Goal: Task Accomplishment & Management: Manage account settings

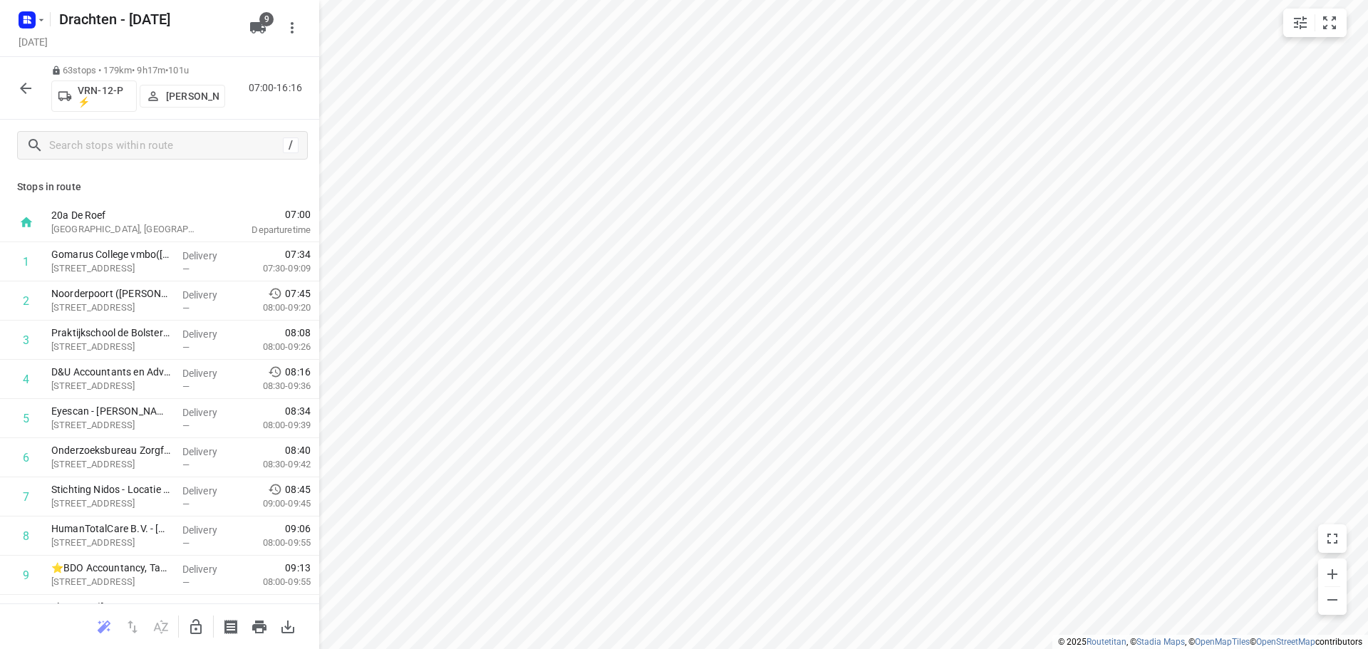
click at [19, 92] on icon "button" at bounding box center [25, 88] width 17 height 17
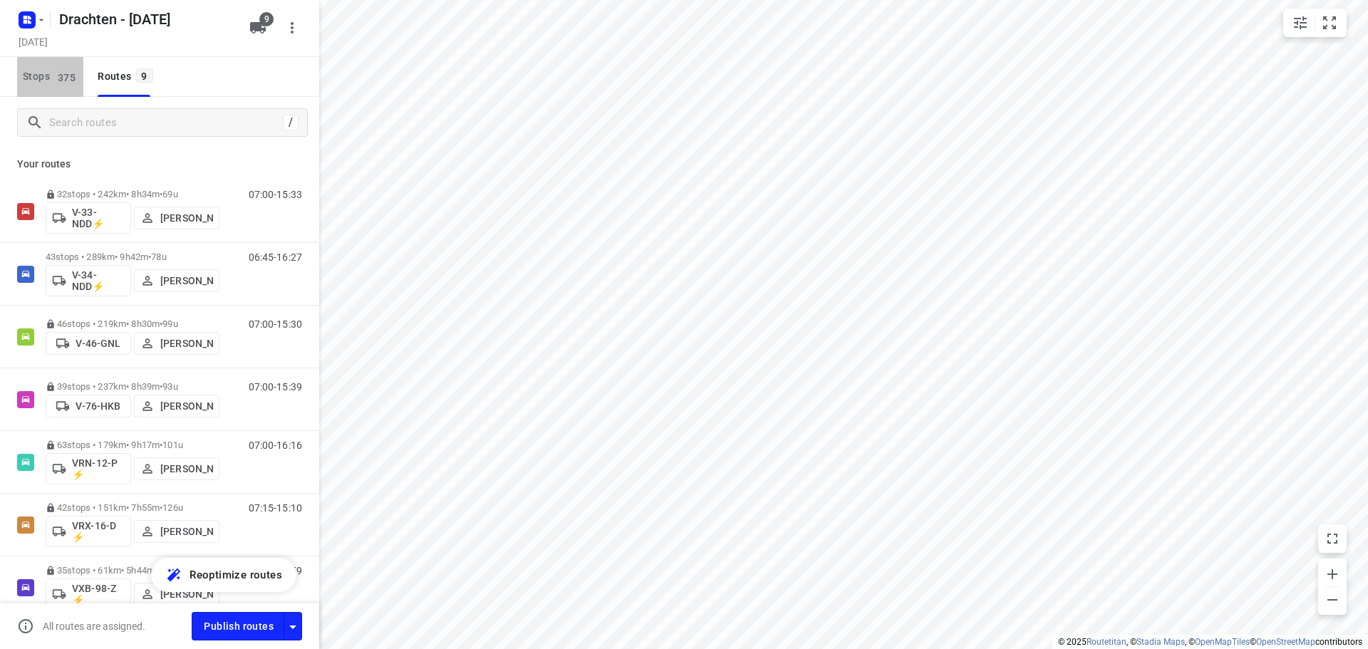
click at [73, 83] on span "375" at bounding box center [66, 77] width 25 height 14
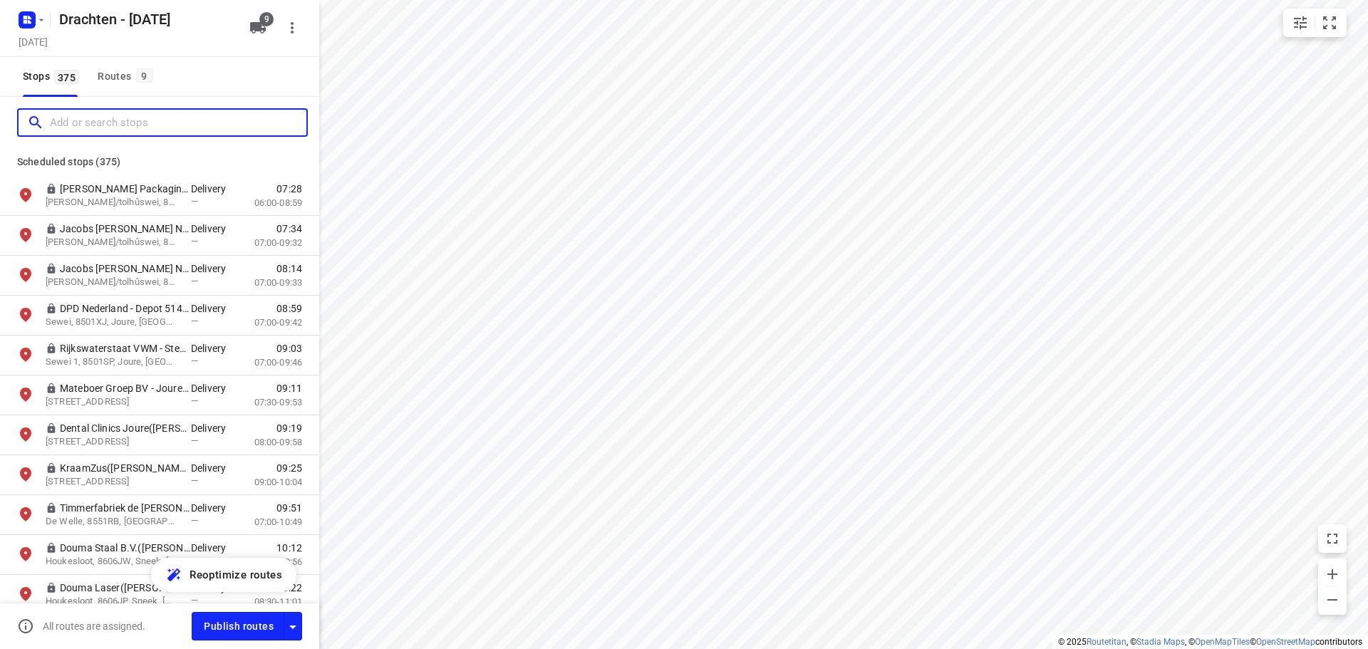
click at [83, 113] on input "Add or search stops" at bounding box center [178, 123] width 257 height 22
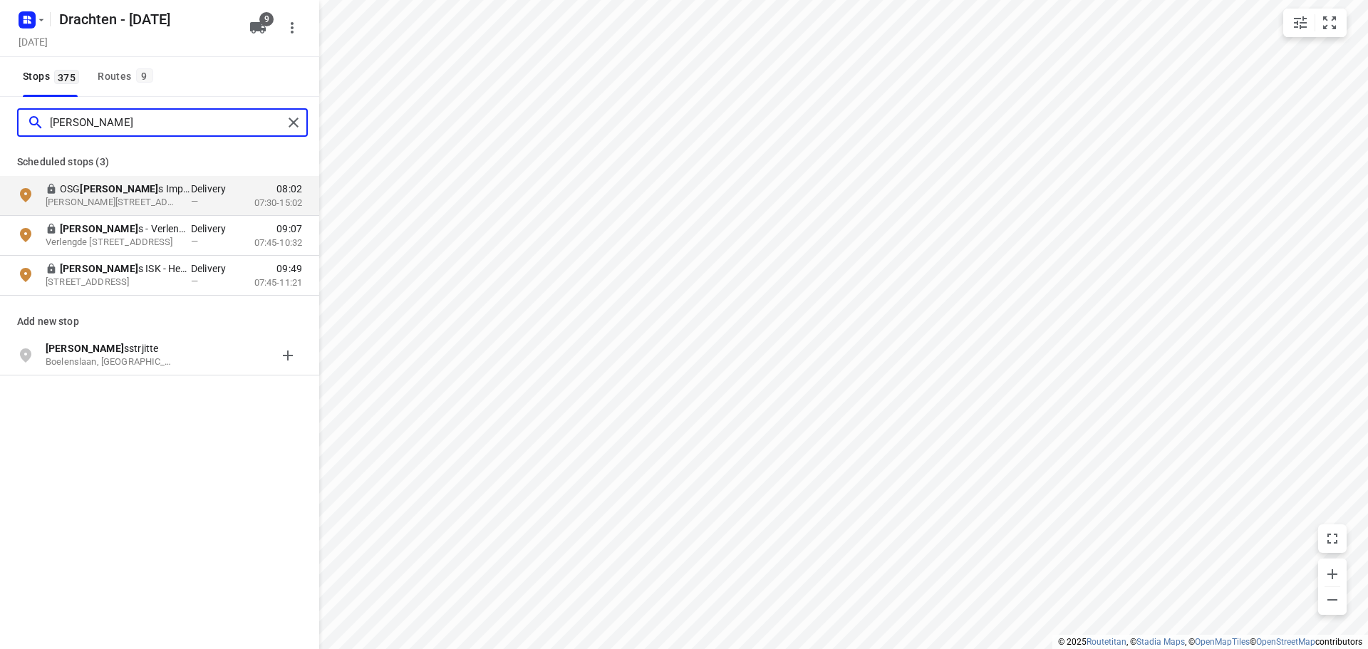
drag, startPoint x: 104, startPoint y: 123, endPoint x: 39, endPoint y: 133, distance: 65.5
click at [39, 133] on div "[PERSON_NAME]" at bounding box center [155, 123] width 256 height 22
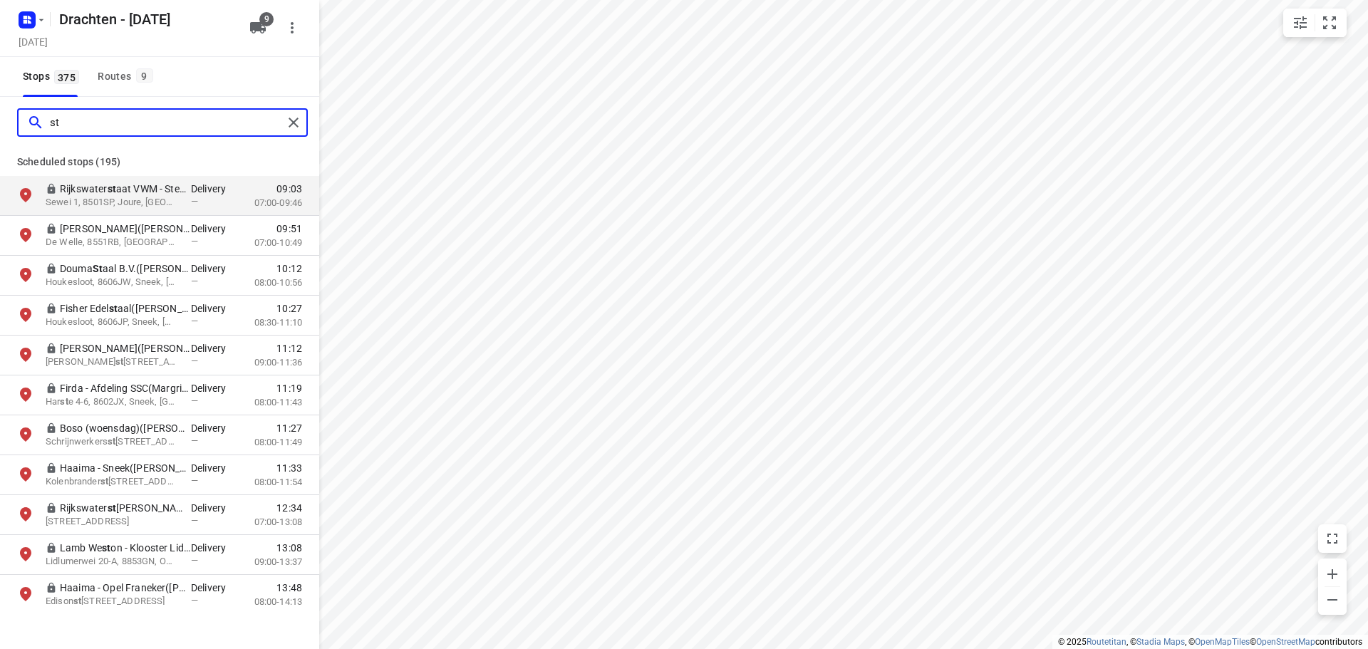
type input "s"
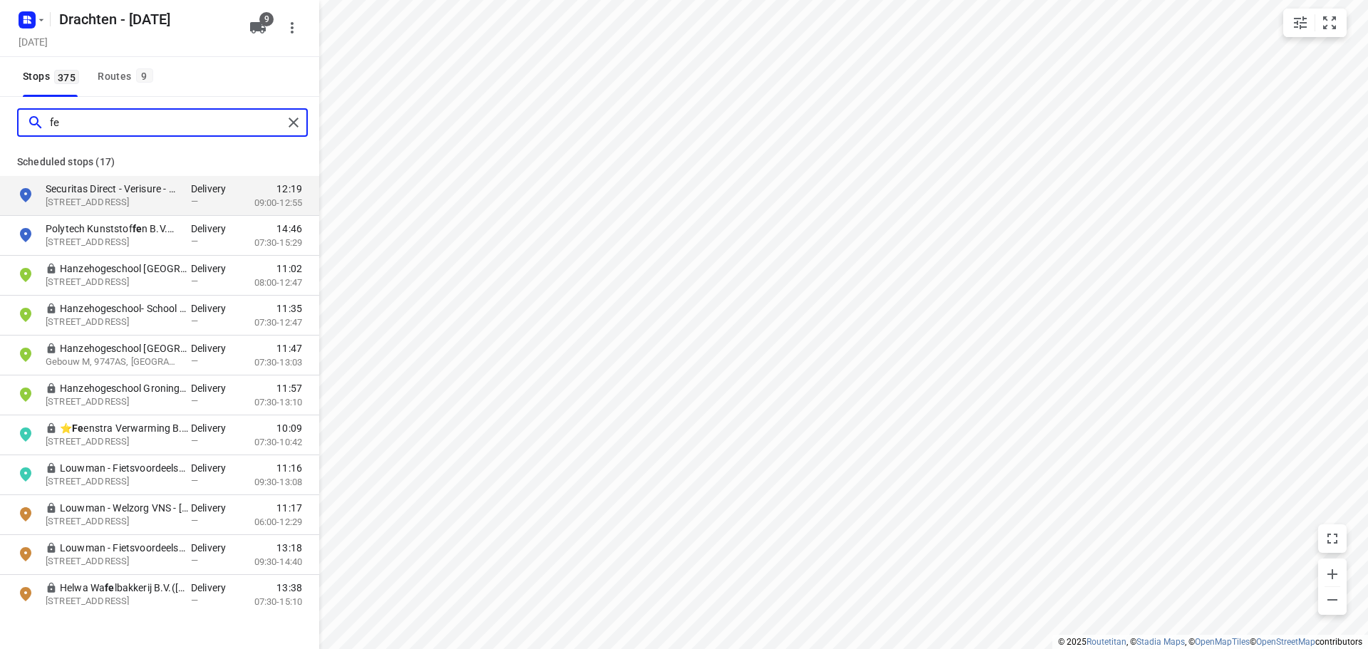
type input "f"
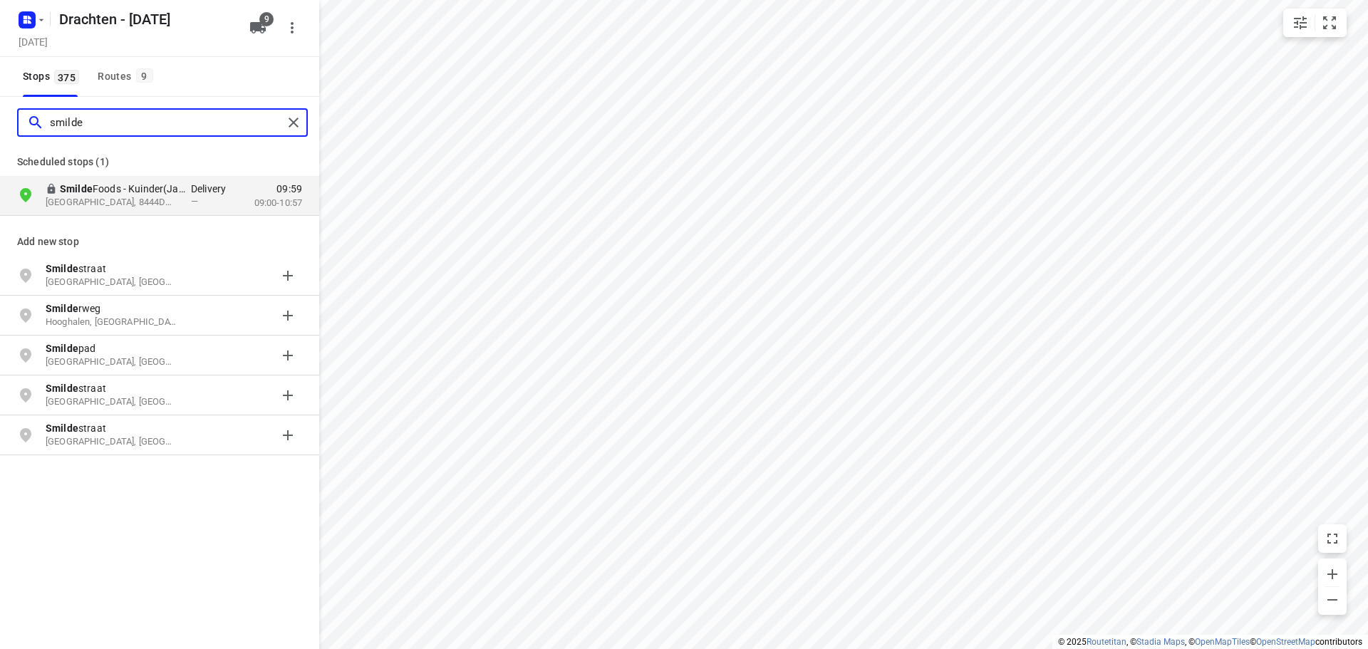
type input "smilde"
click at [135, 86] on button "Routes 9" at bounding box center [124, 77] width 65 height 40
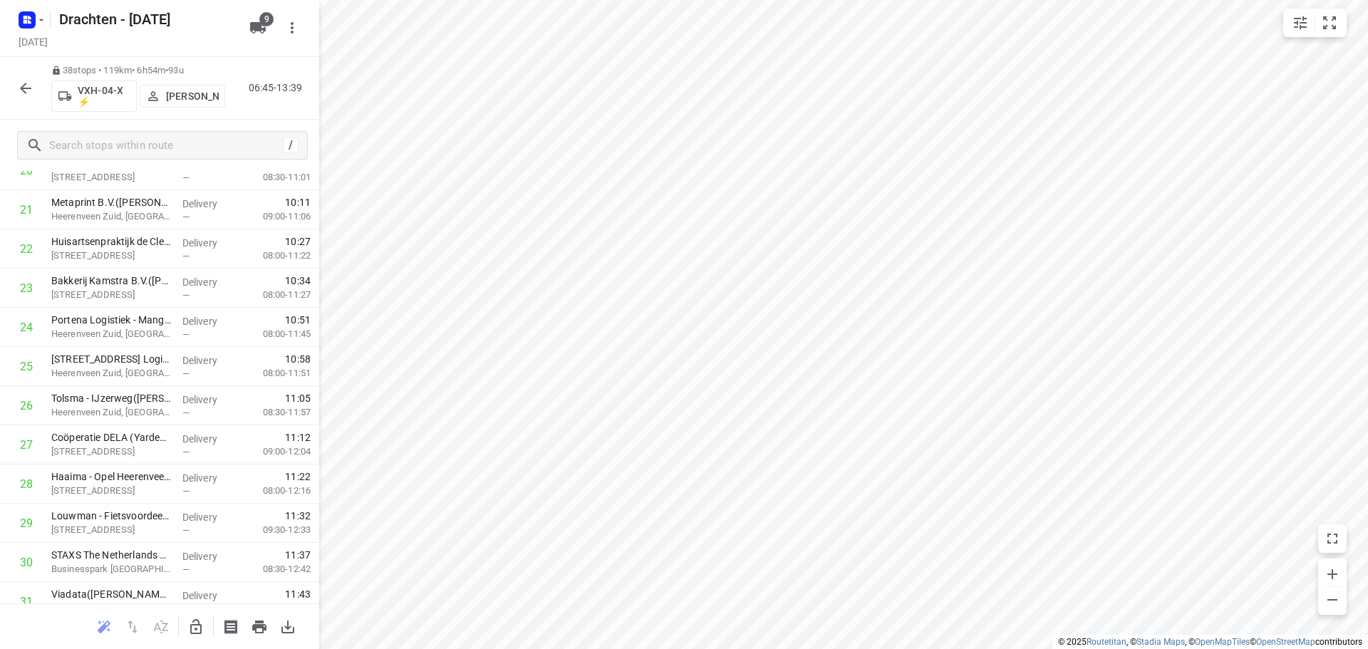
scroll to position [855, 0]
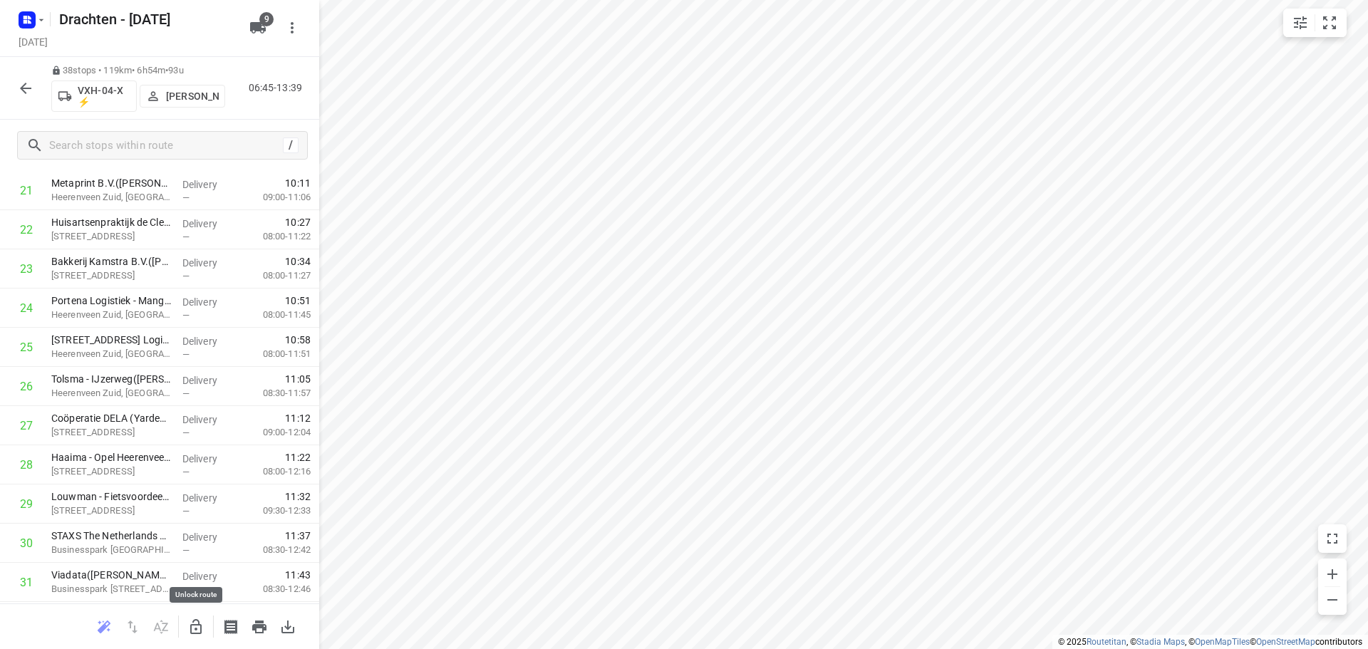
click at [197, 630] on icon "button" at bounding box center [195, 627] width 17 height 17
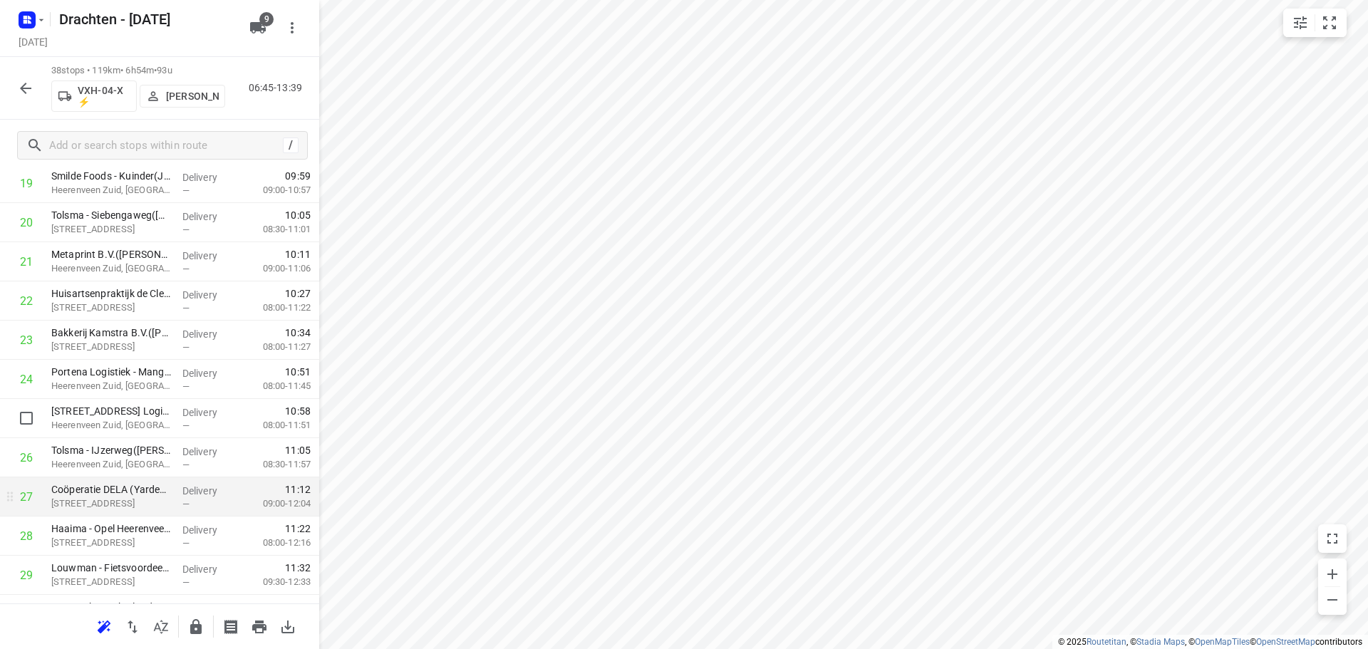
scroll to position [641, 0]
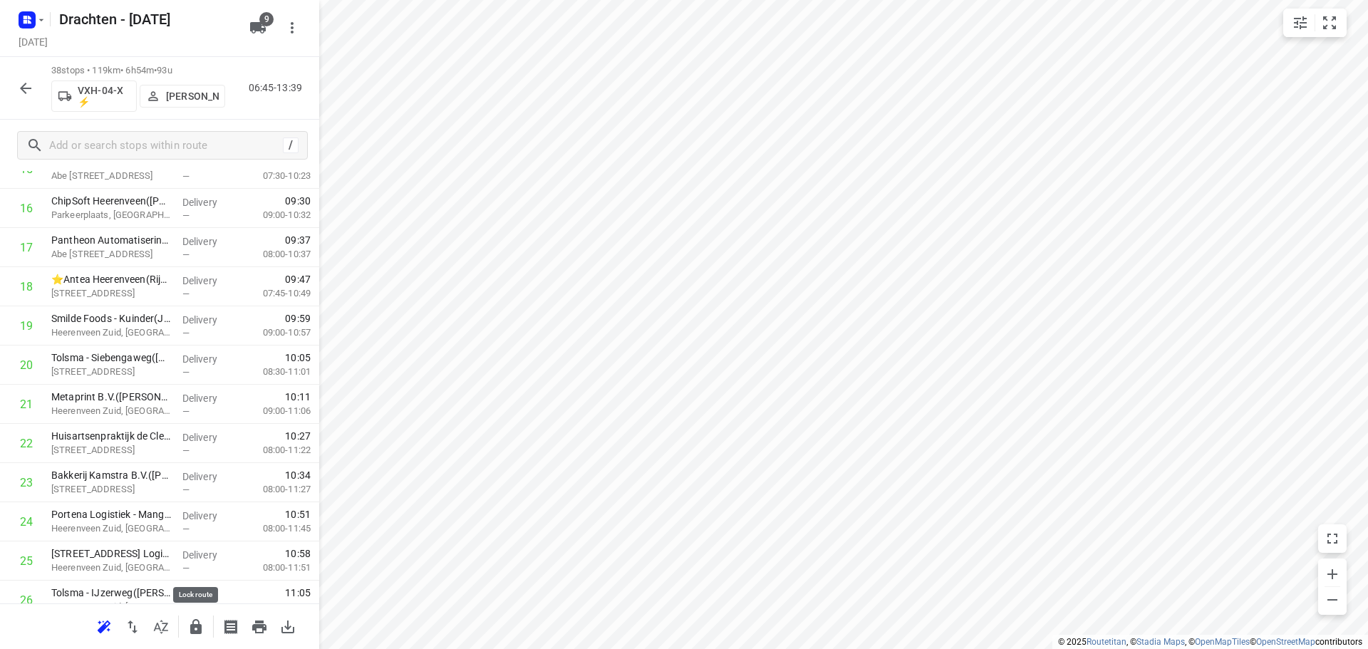
click at [196, 626] on icon "button" at bounding box center [195, 626] width 11 height 15
click at [33, 90] on icon "button" at bounding box center [25, 88] width 17 height 17
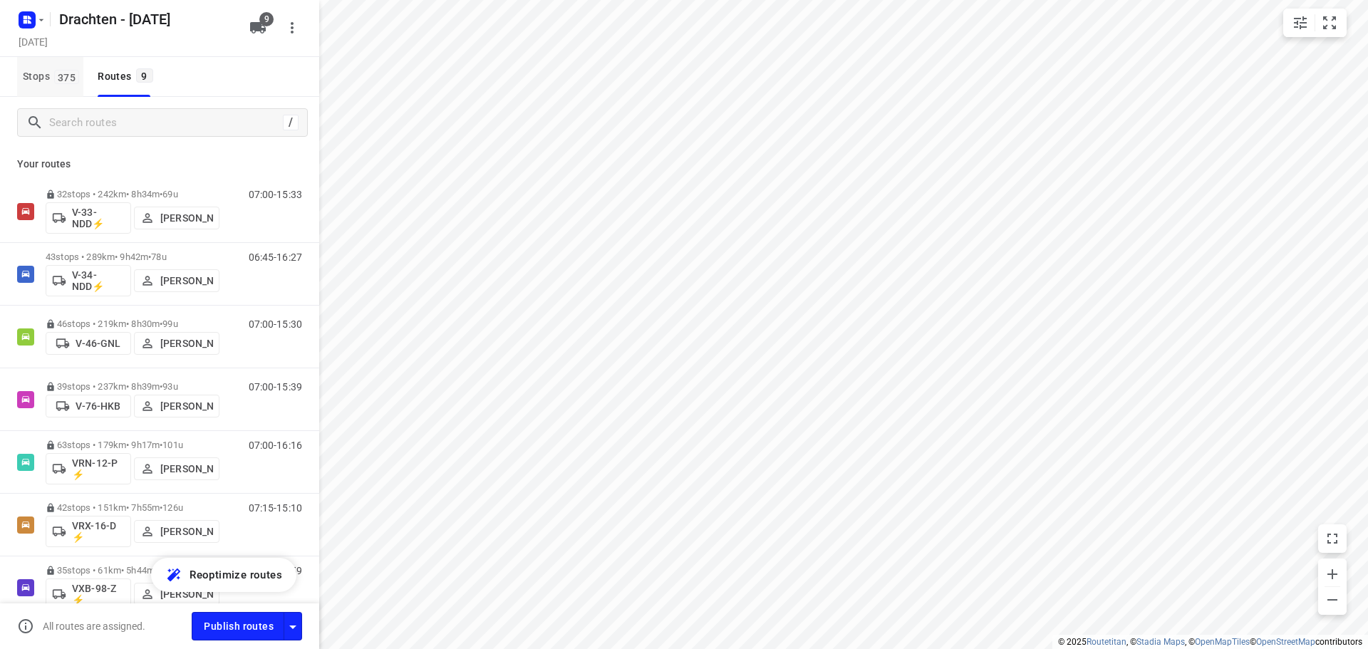
click at [51, 88] on button "Stops 375" at bounding box center [50, 77] width 66 height 40
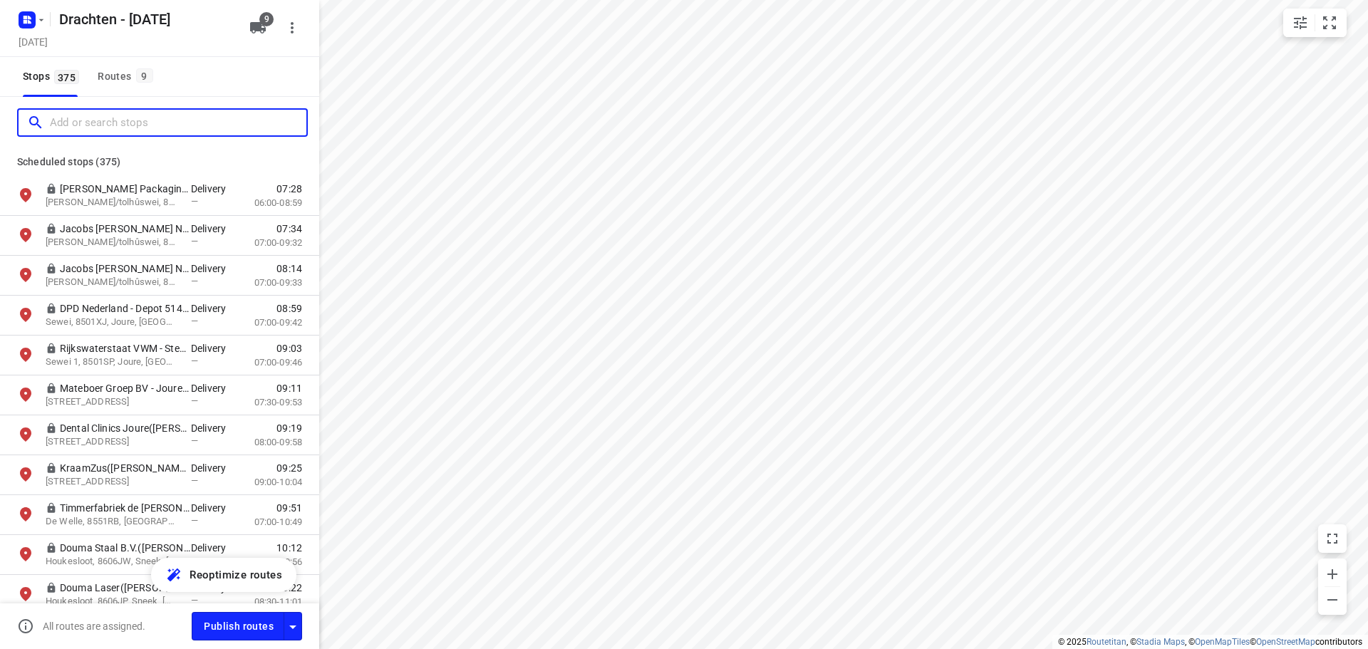
click at [86, 120] on input "Add or search stops" at bounding box center [178, 123] width 257 height 22
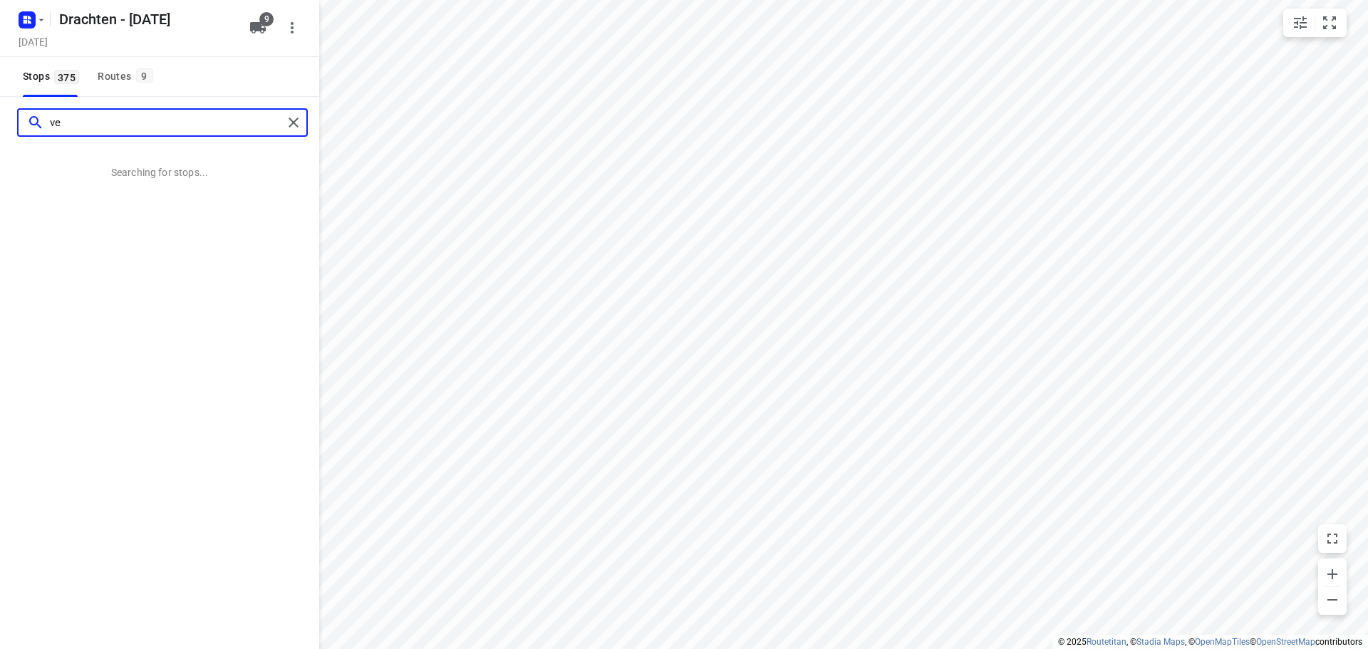
type input "v"
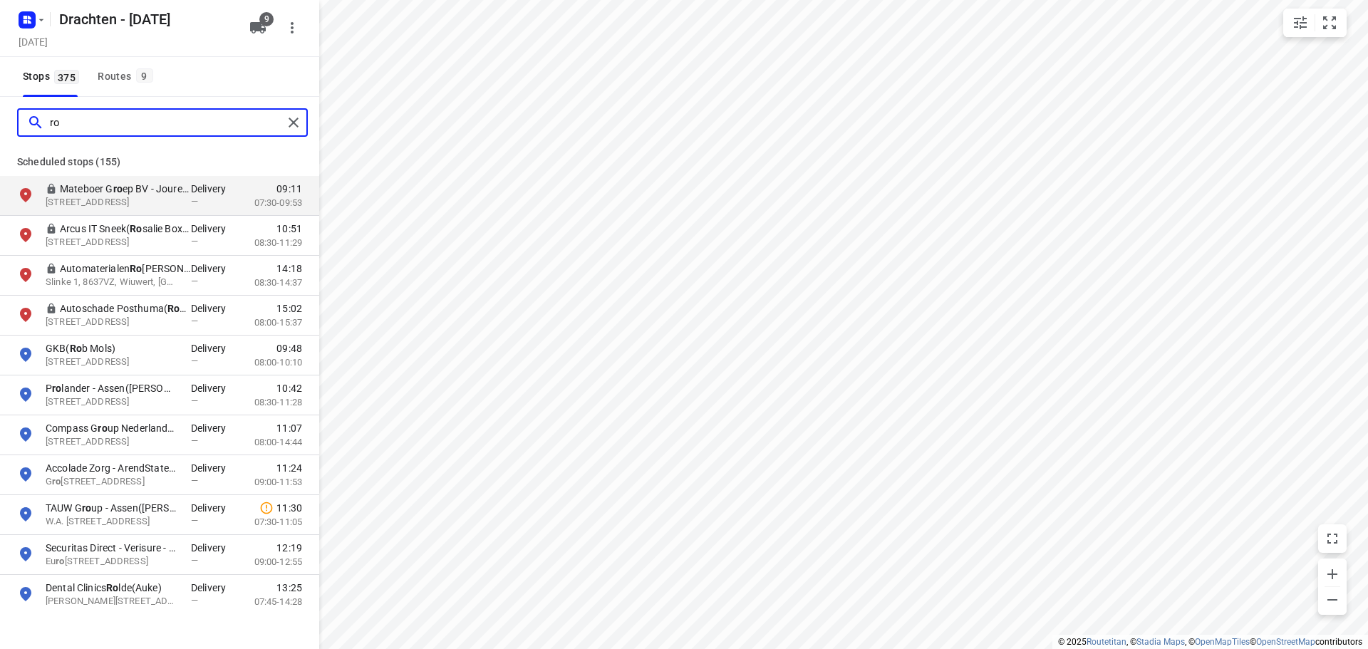
type input "r"
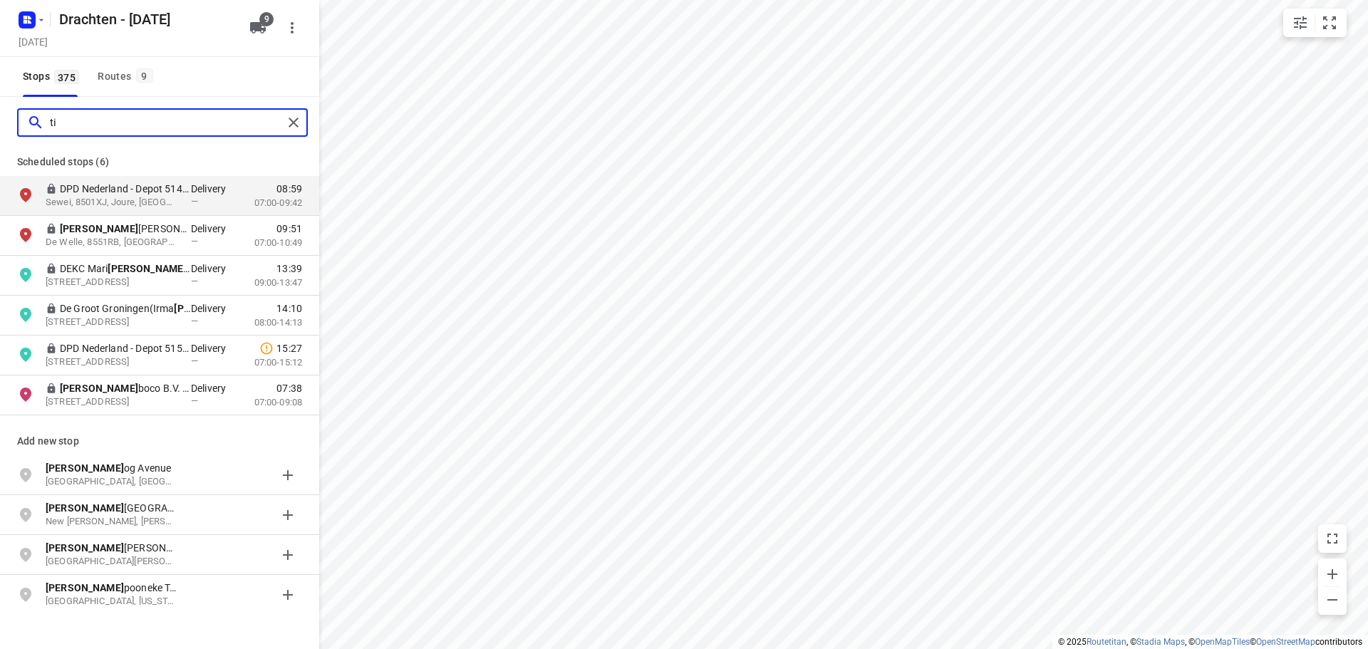
type input "t"
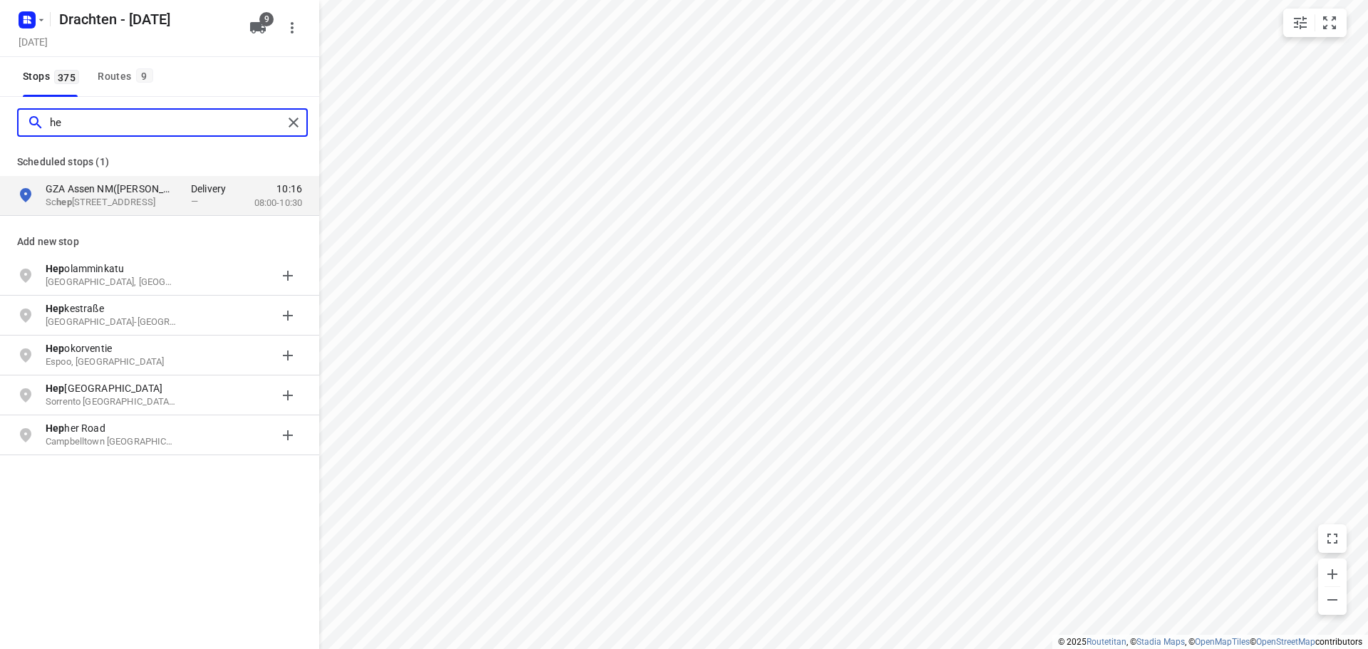
type input "h"
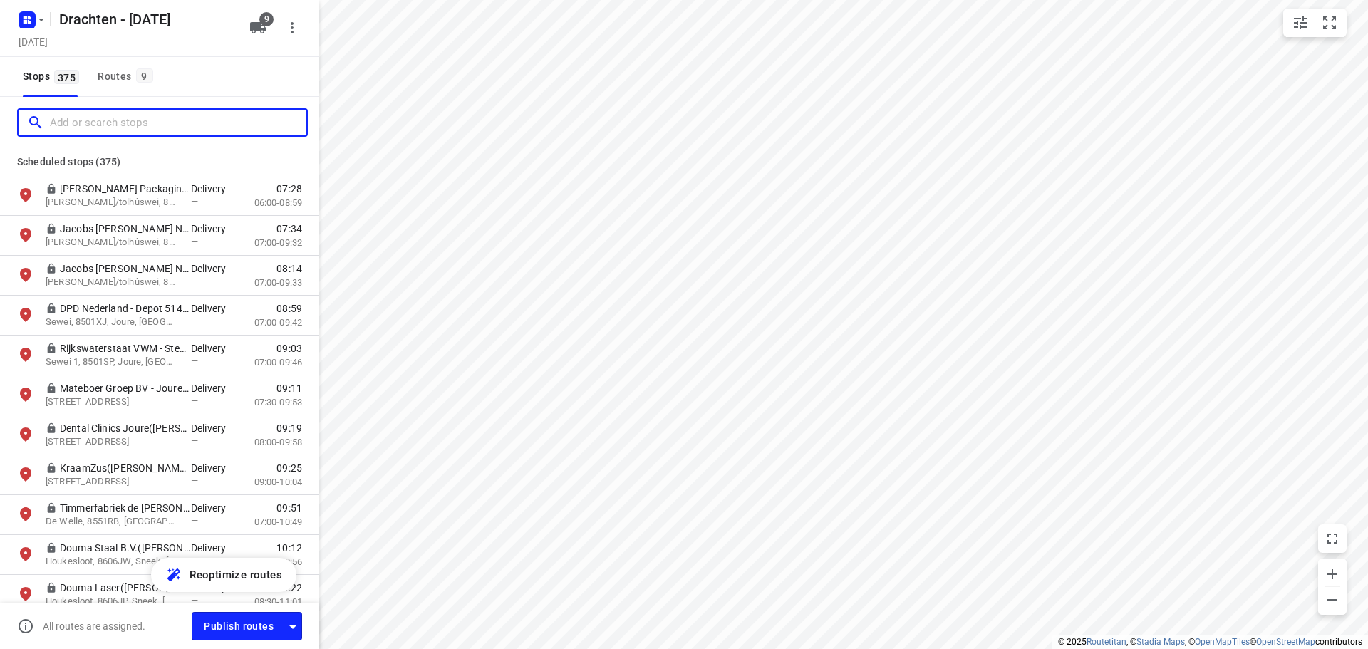
click at [142, 130] on input "Add or search stops" at bounding box center [178, 123] width 257 height 22
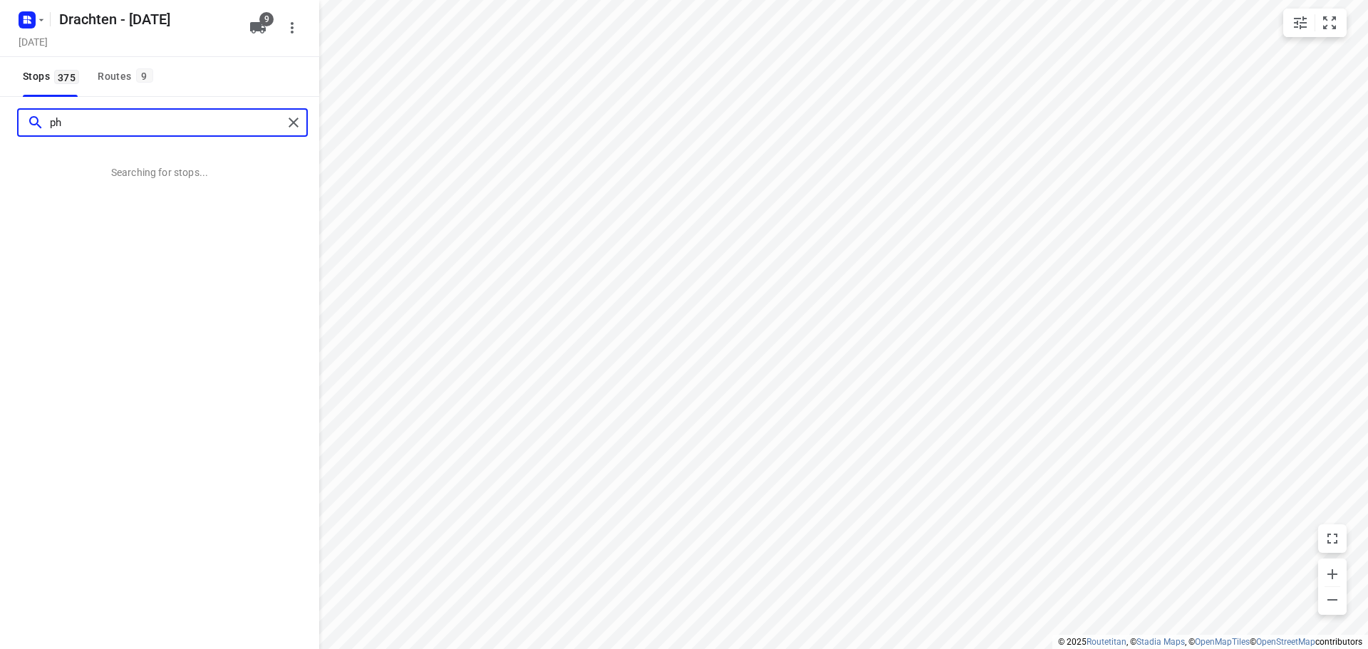
type input "p"
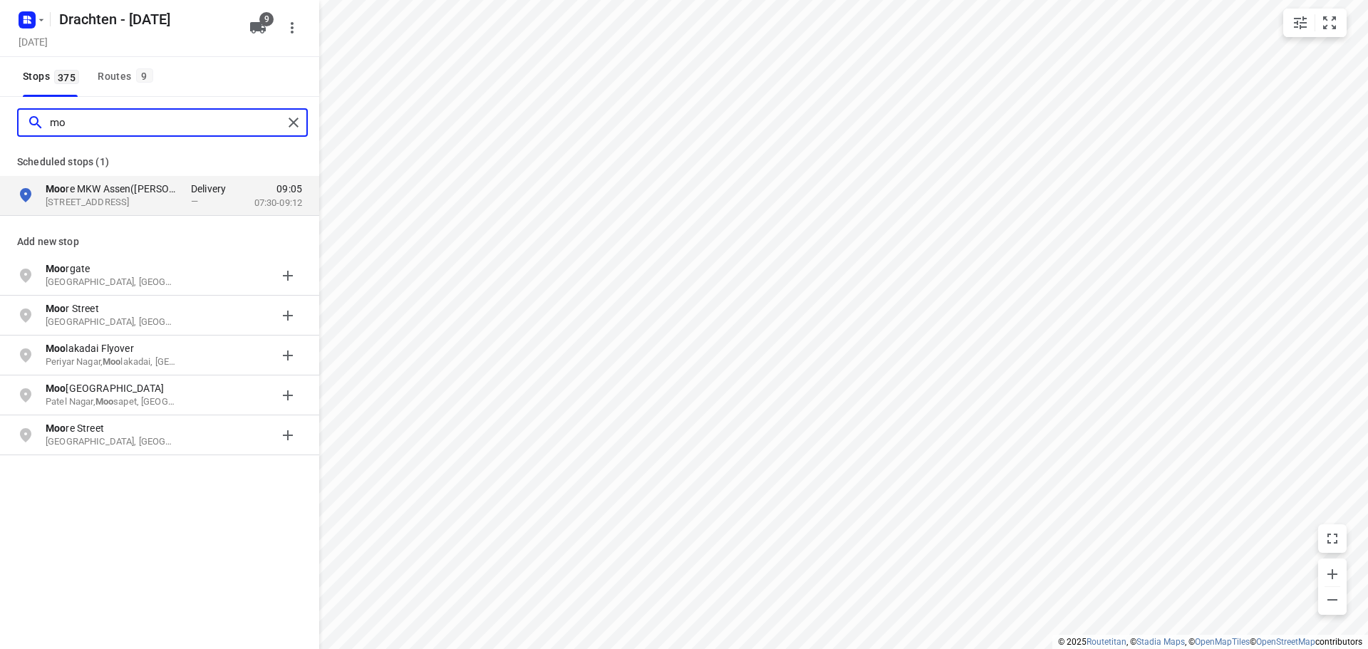
type input "m"
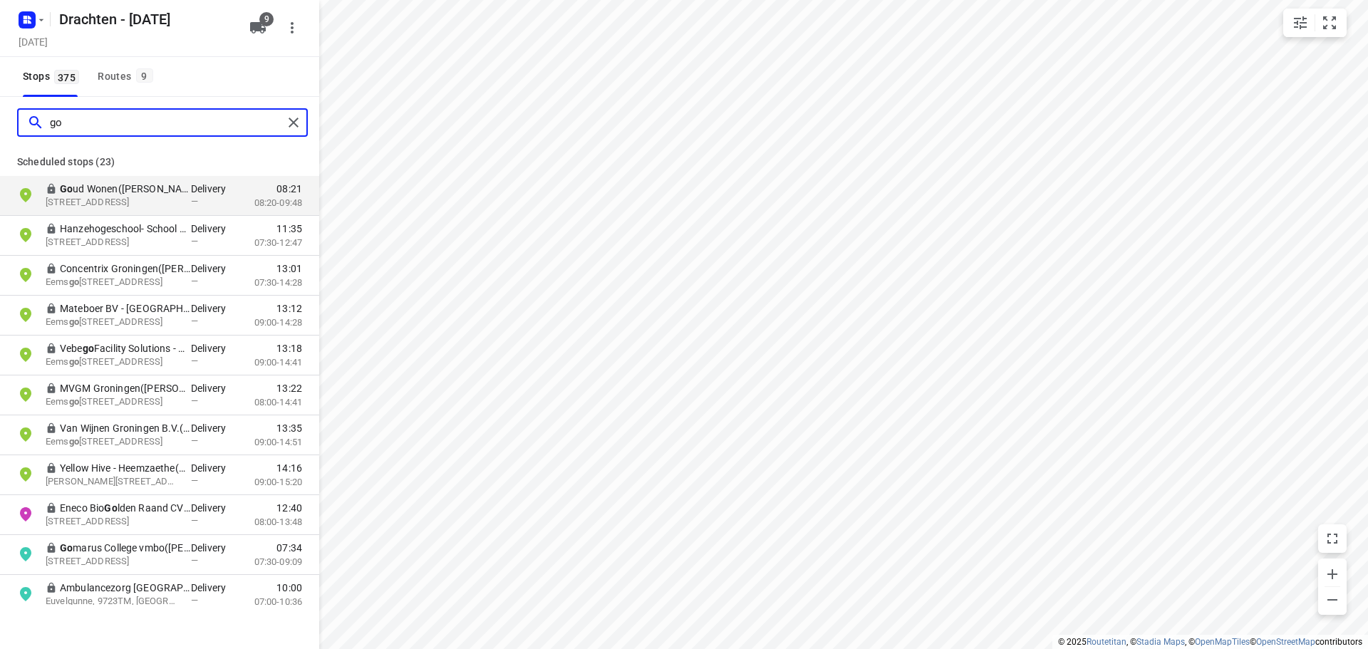
type input "g"
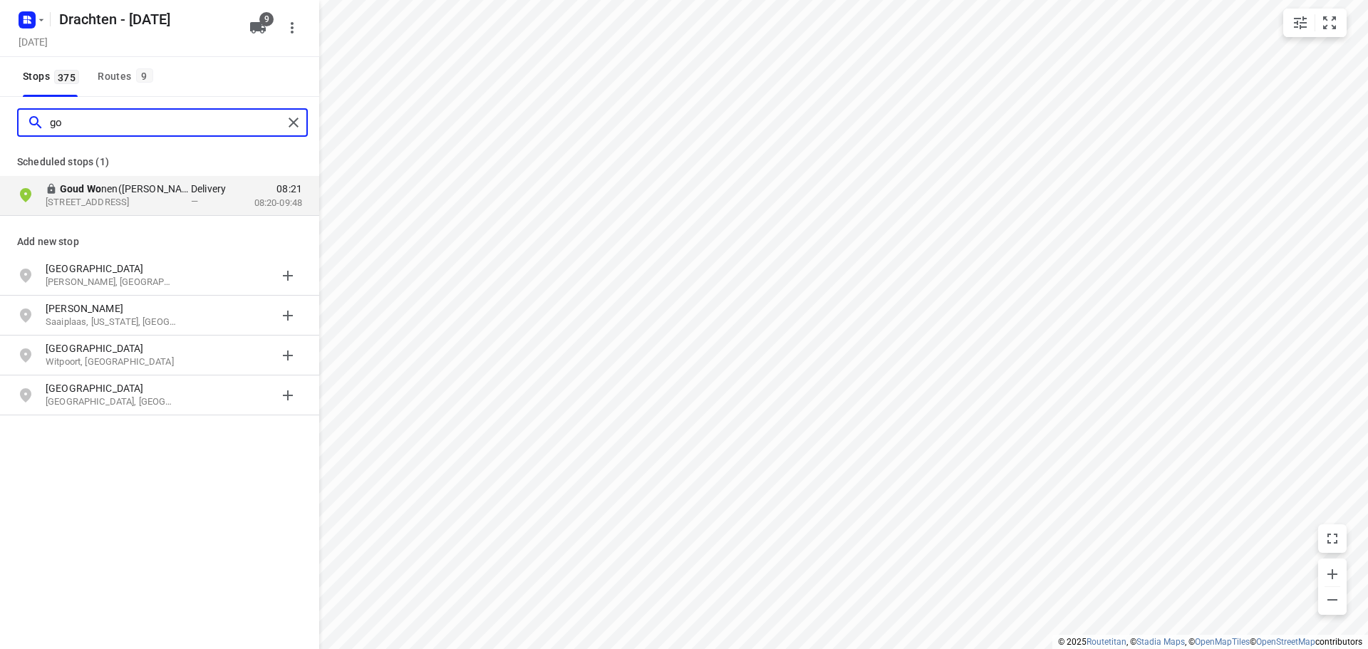
type input "g"
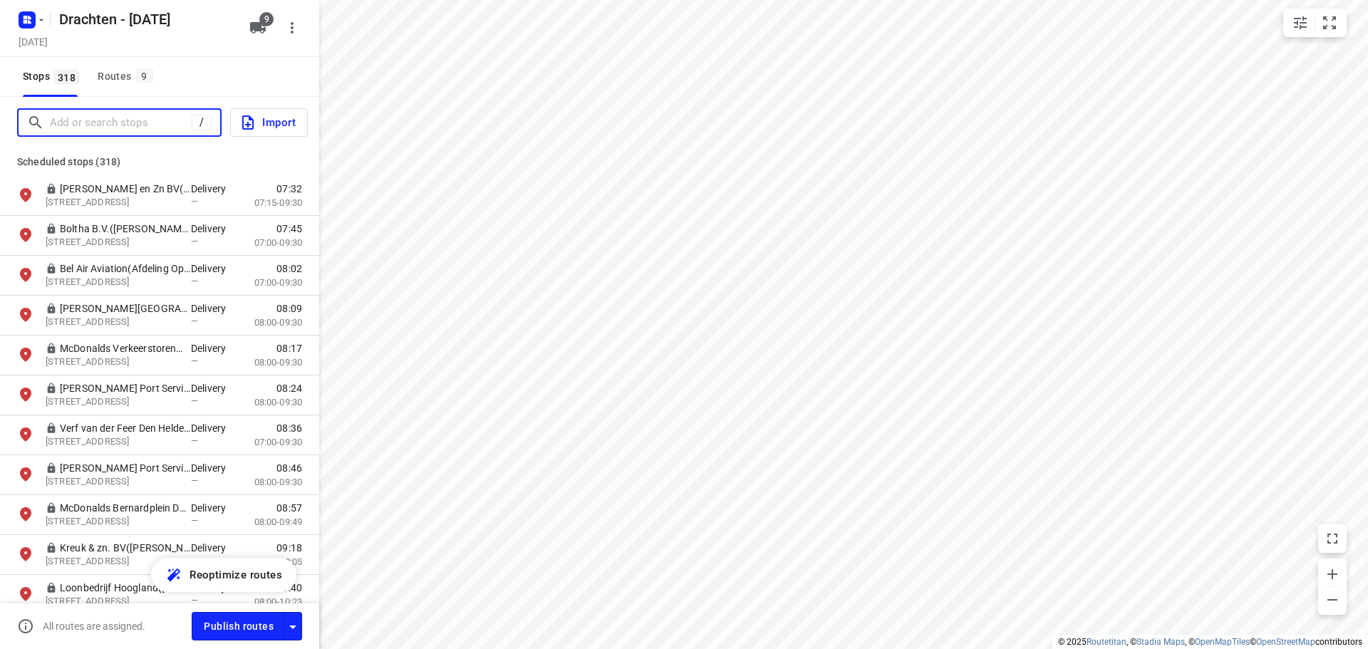
click at [60, 118] on input "Add or search stops" at bounding box center [121, 123] width 142 height 22
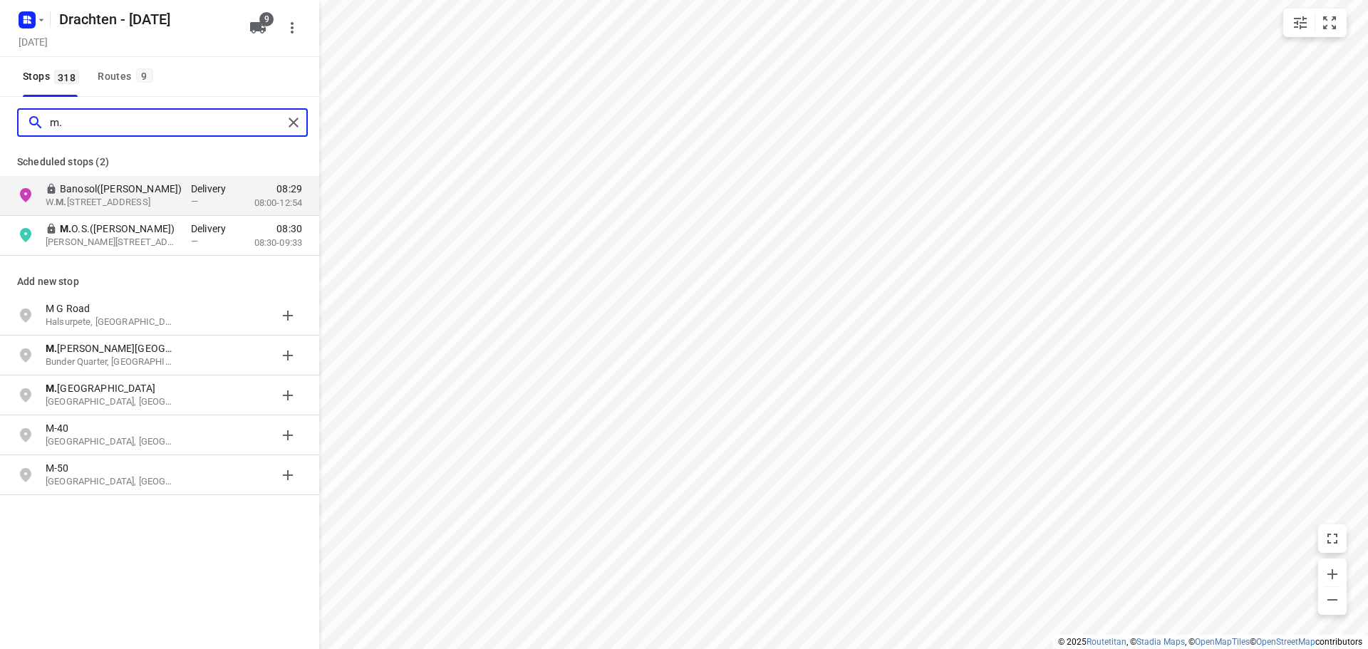
type input "m"
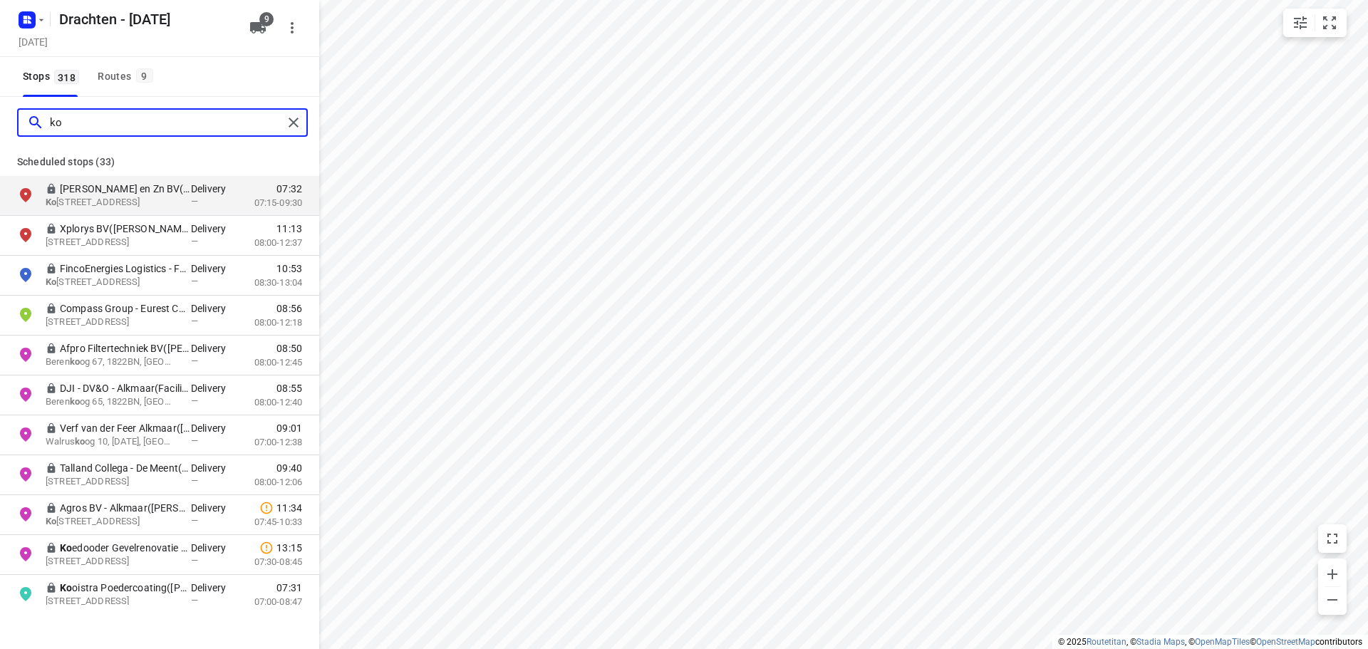
type input "k"
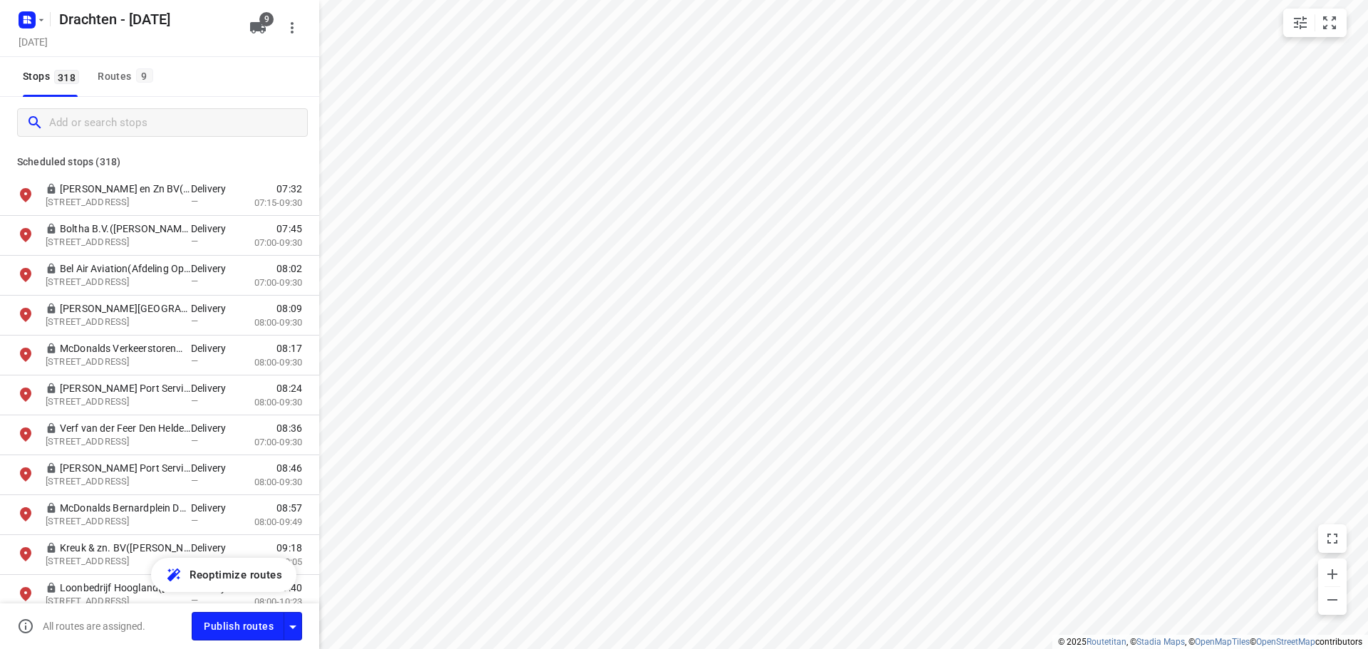
click at [123, 54] on div "Drachten - Tuesday Tuesday, Oct 07 9" at bounding box center [159, 28] width 319 height 57
click at [118, 71] on div "Routes 9" at bounding box center [127, 77] width 59 height 18
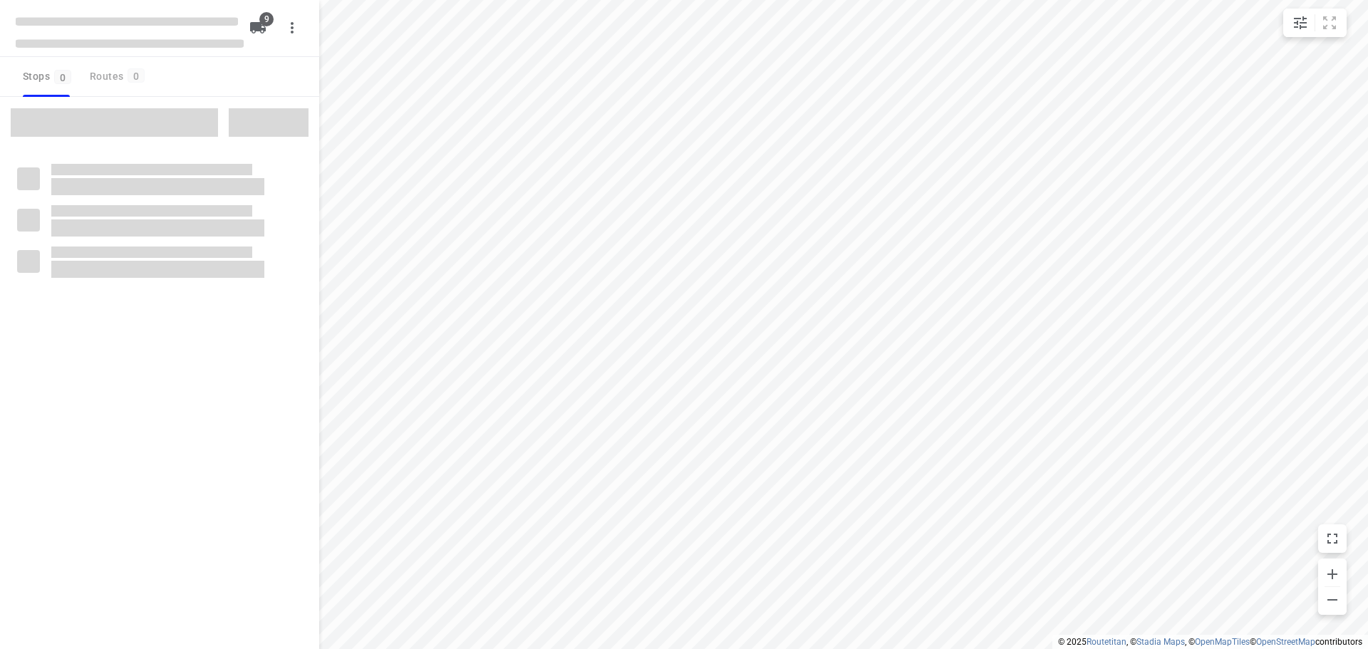
checkbox input "true"
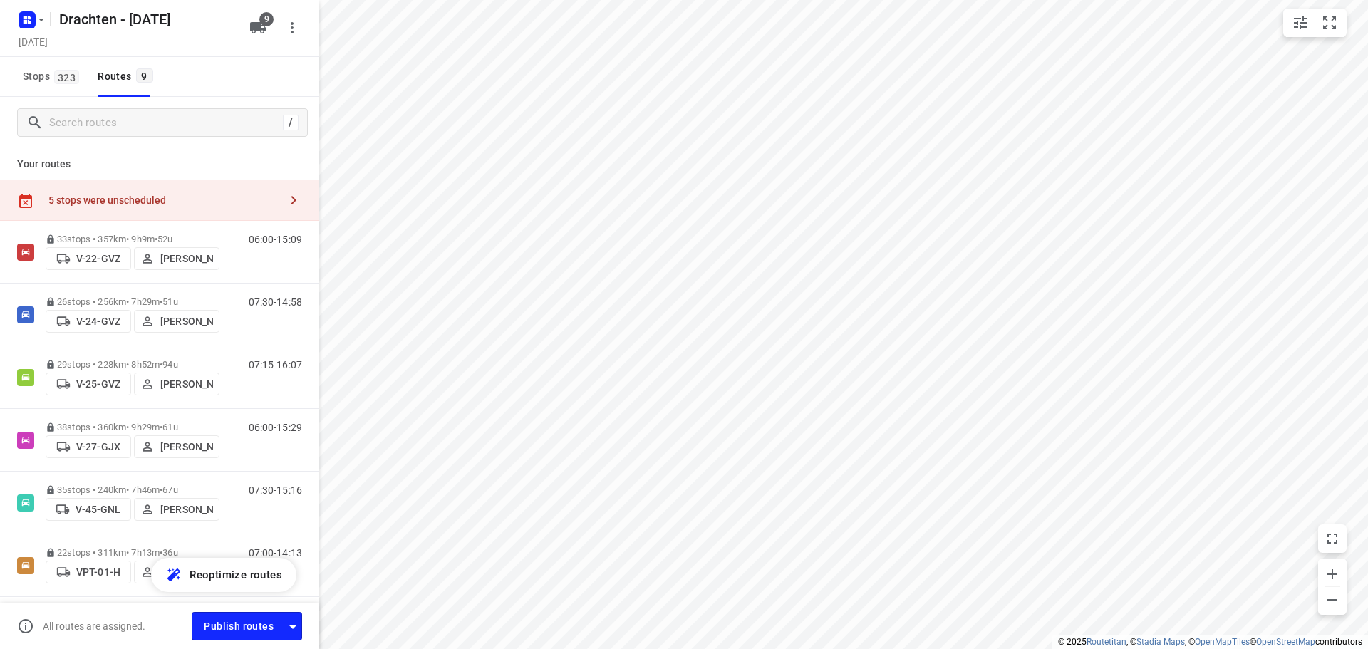
click at [172, 219] on div "5 stops were unscheduled" at bounding box center [159, 200] width 319 height 41
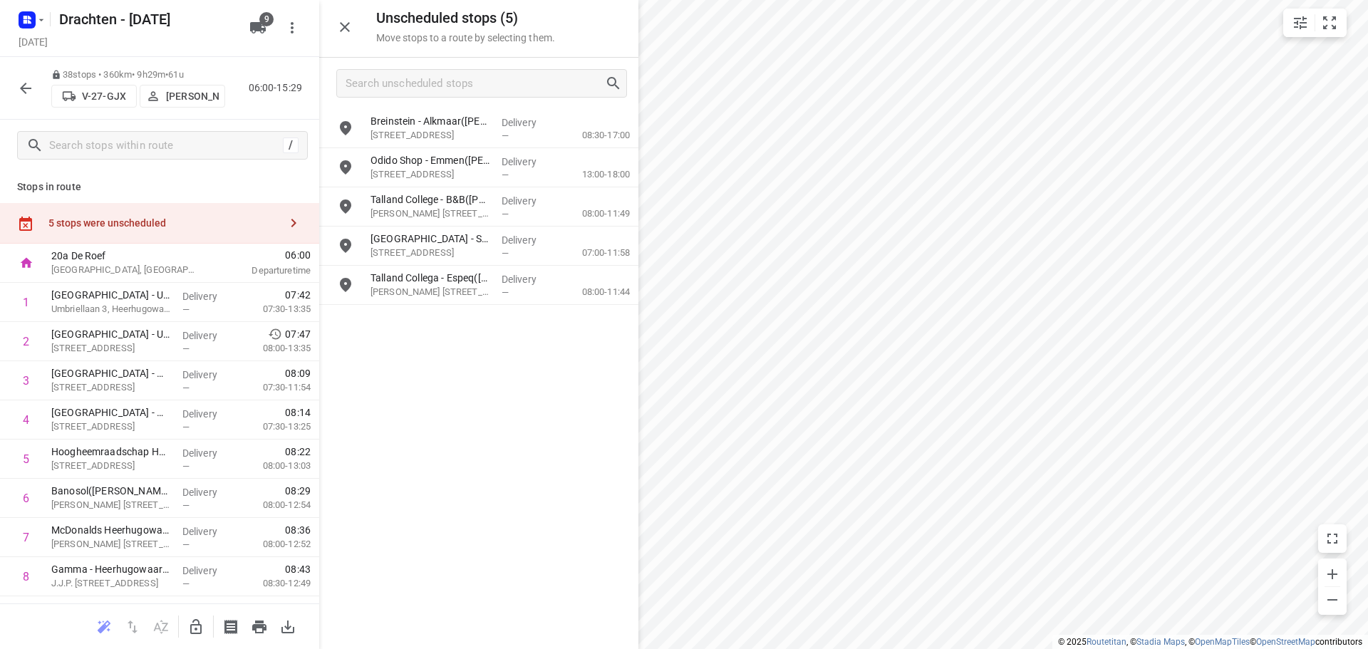
click at [187, 619] on icon "button" at bounding box center [195, 627] width 17 height 17
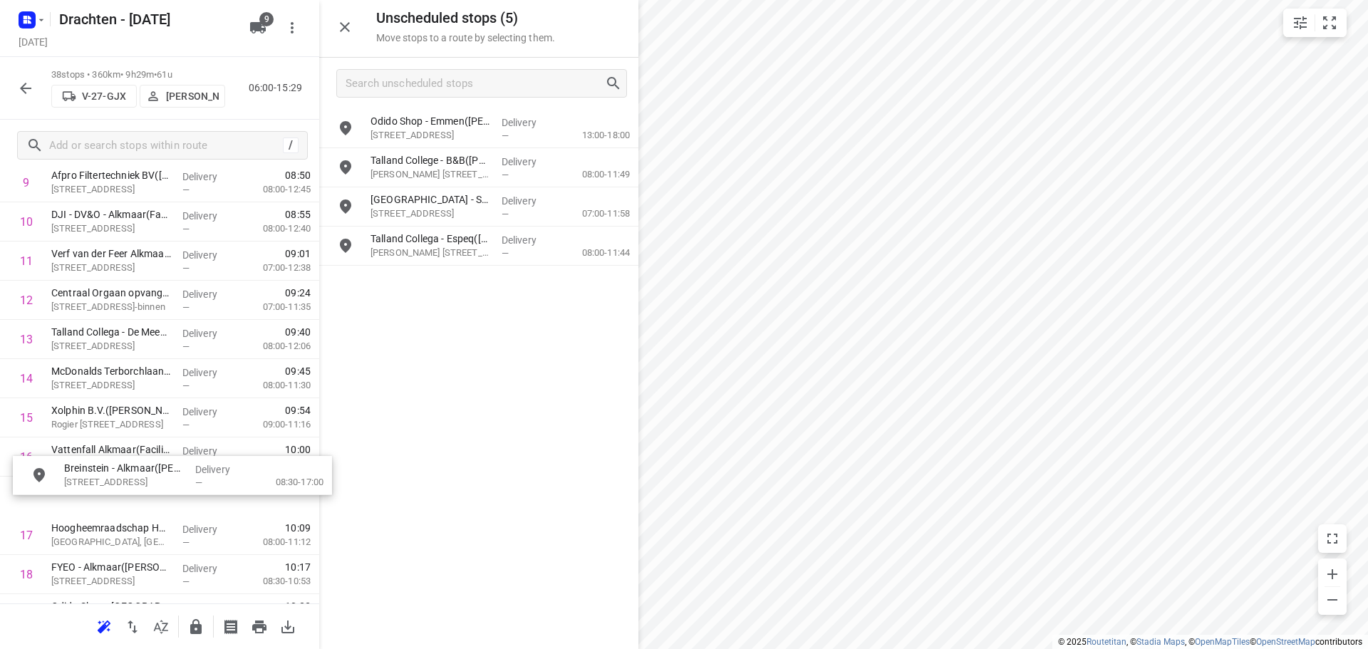
scroll to position [435, 0]
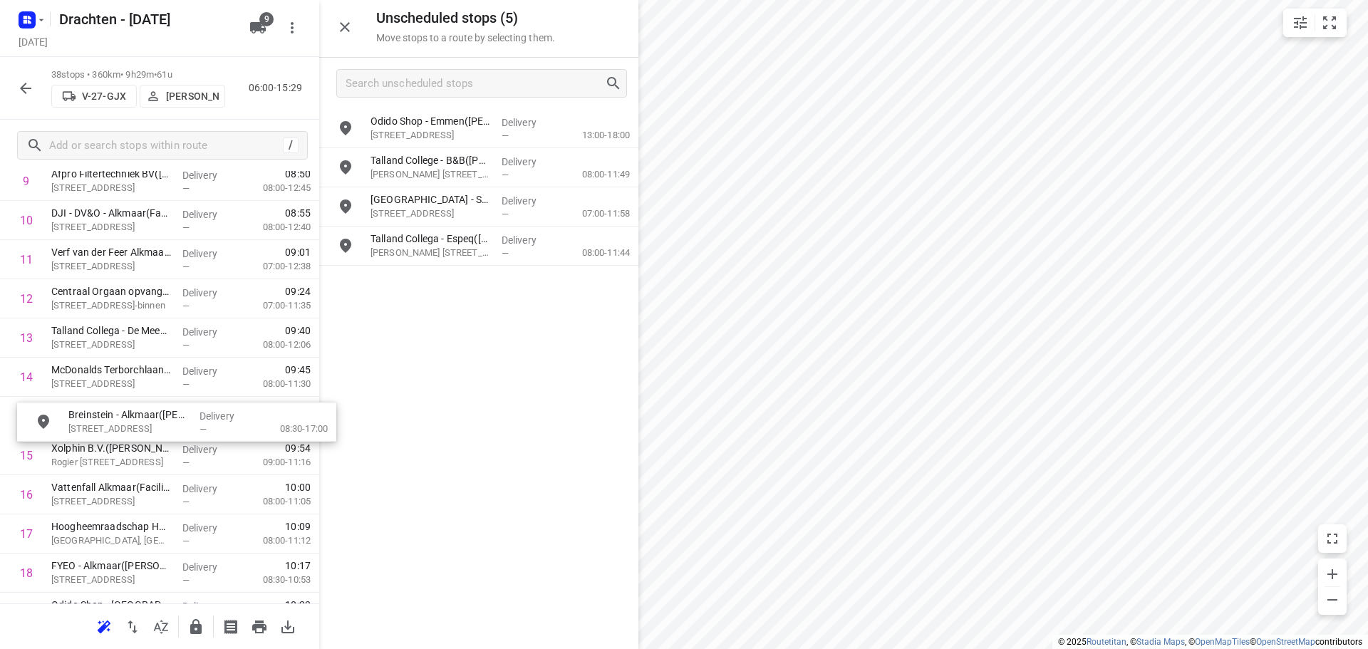
drag, startPoint x: 458, startPoint y: 135, endPoint x: 145, endPoint y: 441, distance: 438.5
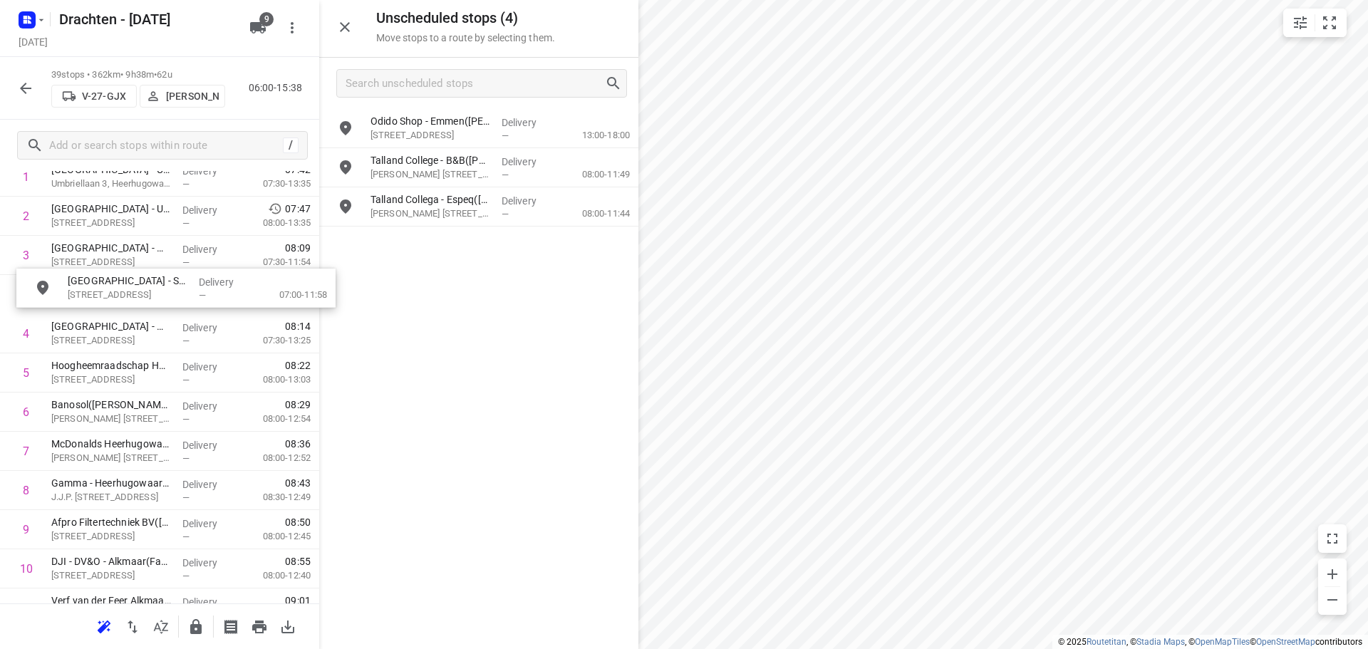
scroll to position [122, 0]
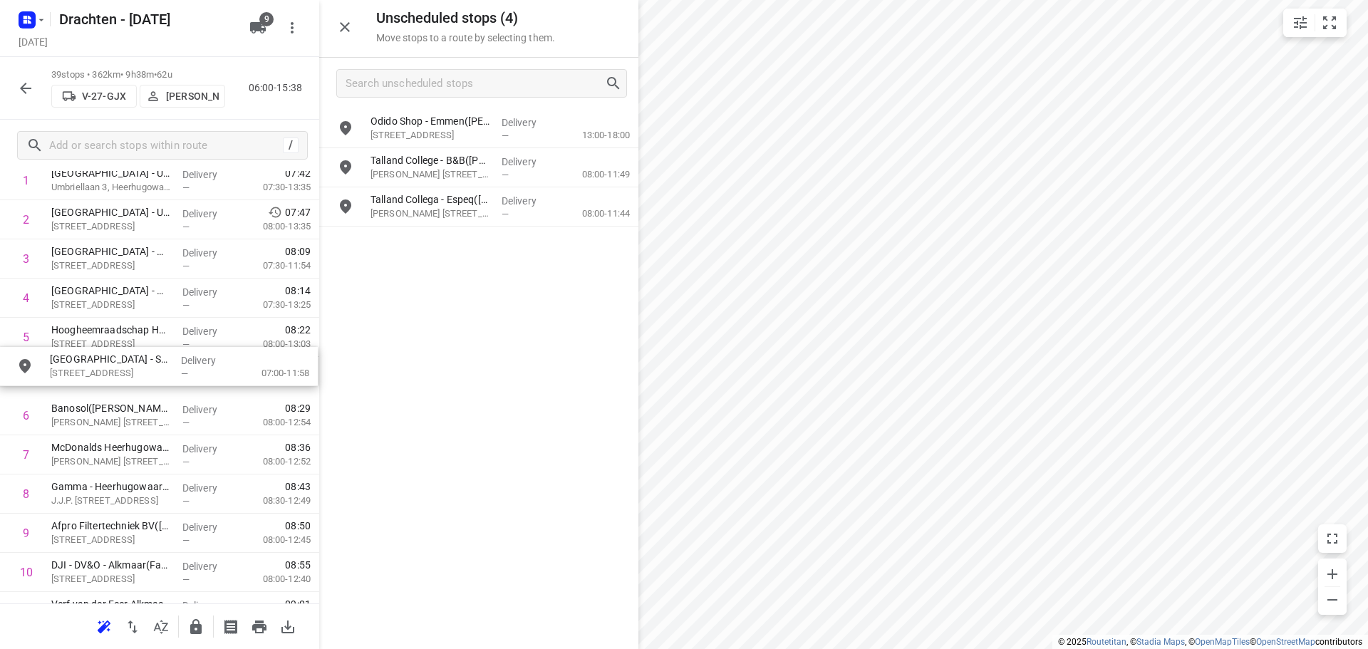
drag, startPoint x: 475, startPoint y: 211, endPoint x: 144, endPoint y: 373, distance: 368.5
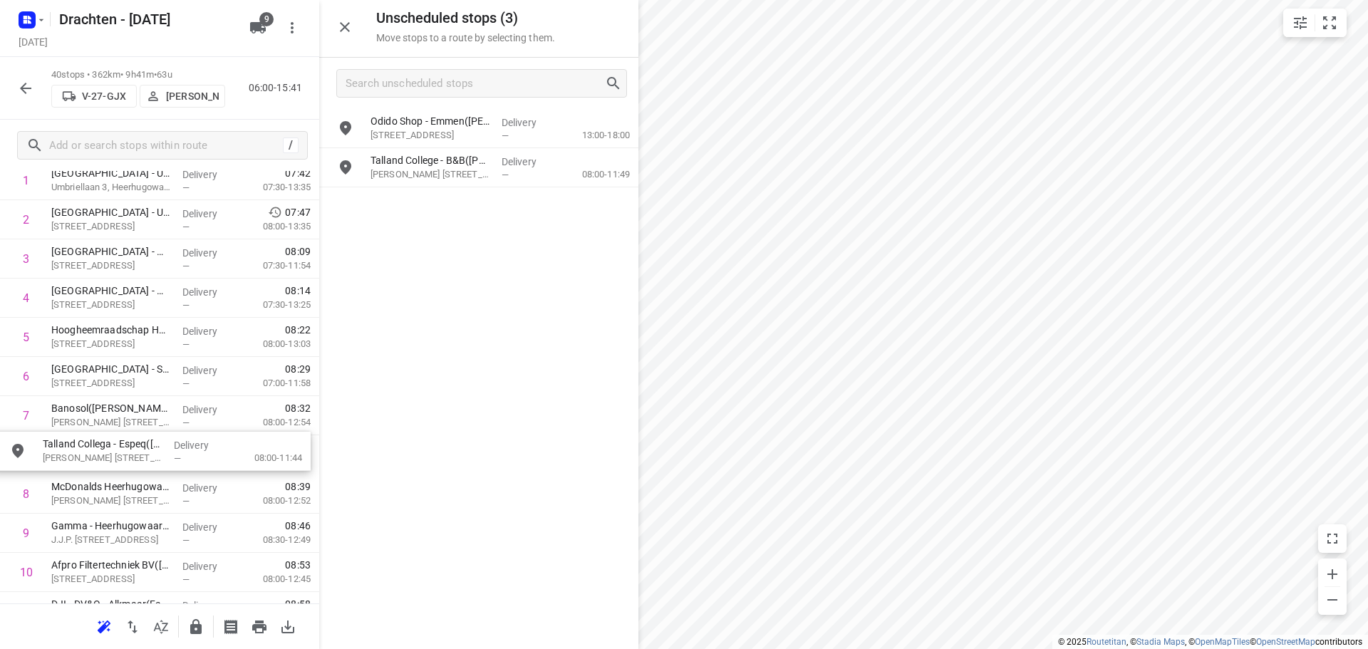
drag, startPoint x: 507, startPoint y: 200, endPoint x: 174, endPoint y: 450, distance: 416.9
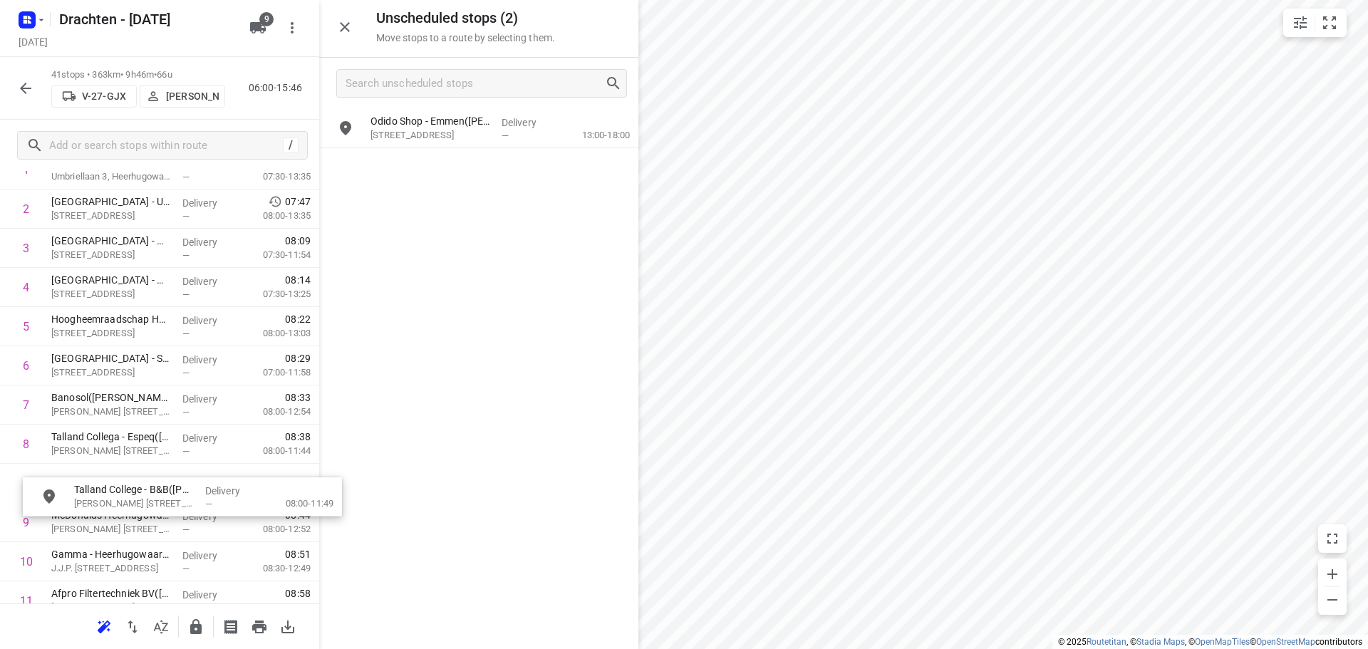
scroll to position [134, 0]
drag, startPoint x: 478, startPoint y: 165, endPoint x: 185, endPoint y: 473, distance: 424.5
click at [199, 620] on icon "button" at bounding box center [195, 627] width 17 height 17
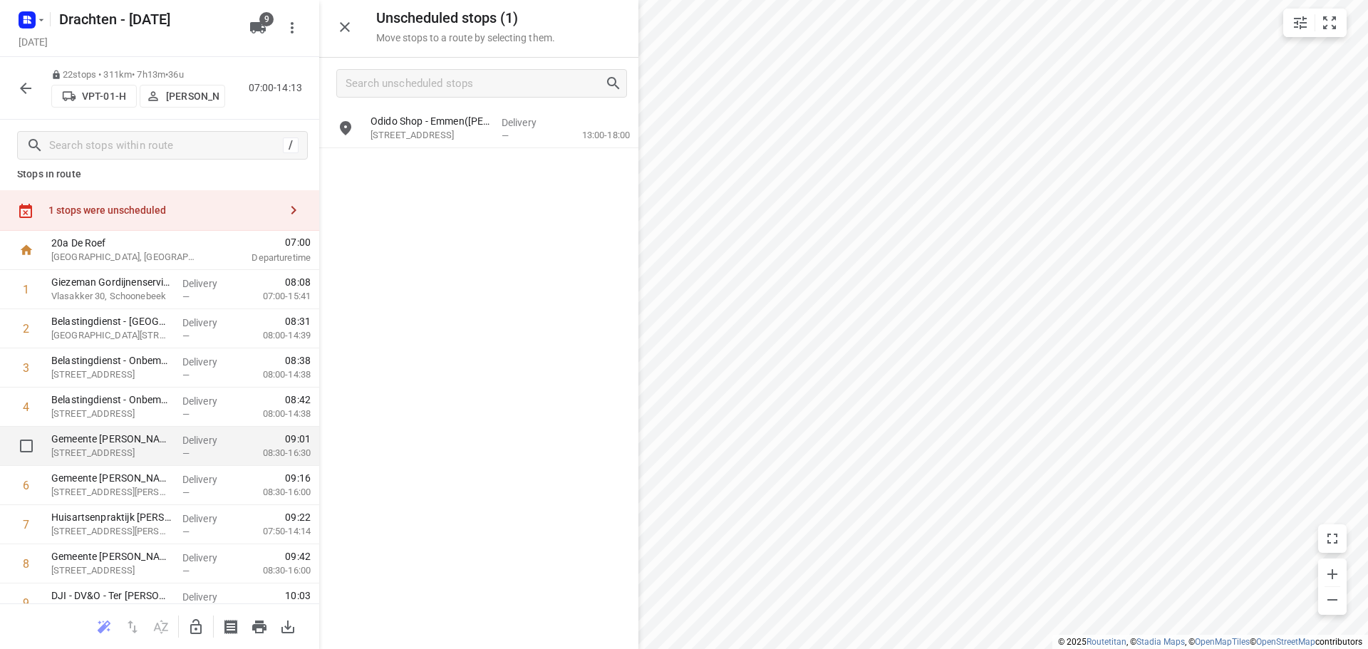
scroll to position [11, 0]
click at [189, 628] on icon "button" at bounding box center [195, 627] width 17 height 17
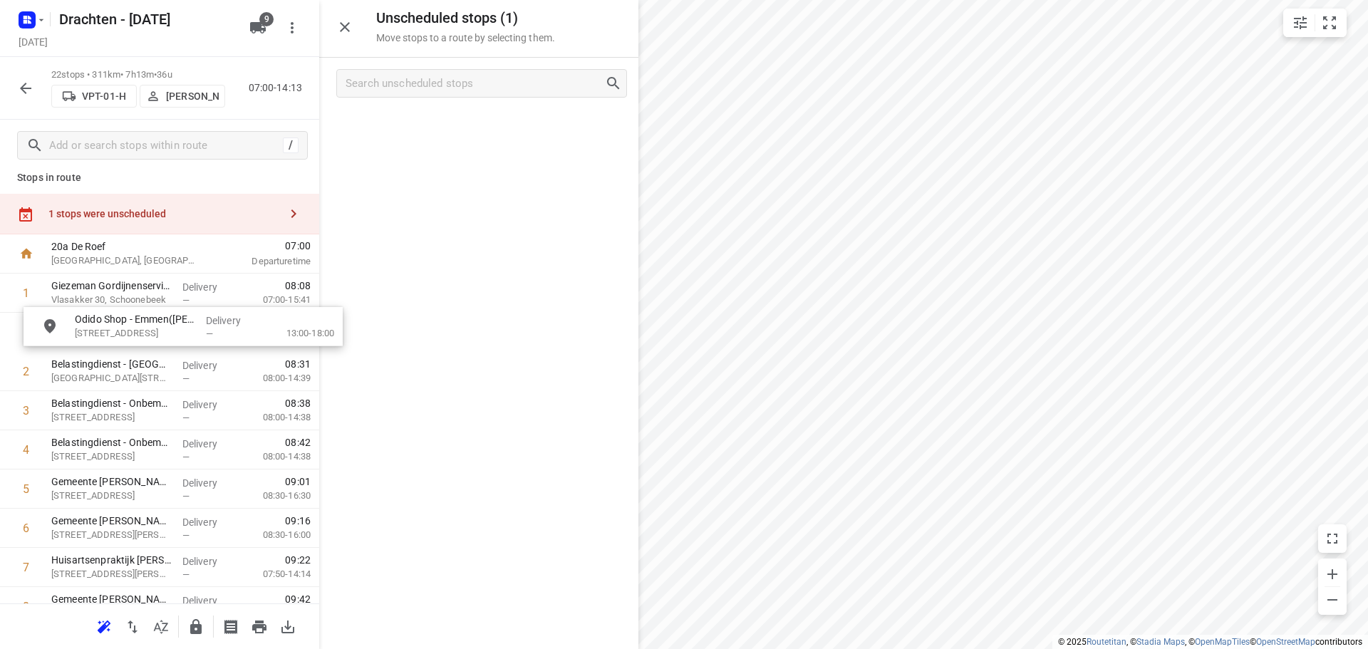
scroll to position [0, 0]
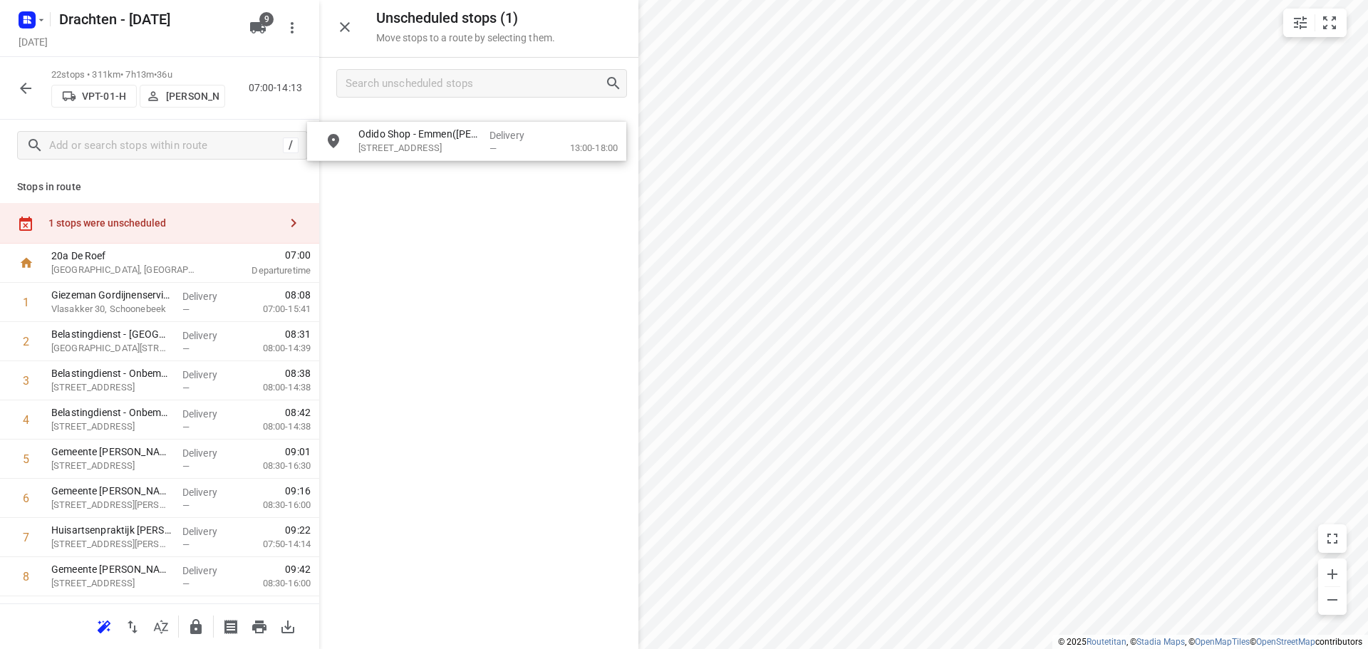
drag, startPoint x: 467, startPoint y: 139, endPoint x: 454, endPoint y: 155, distance: 20.8
click at [344, 24] on icon "button" at bounding box center [344, 27] width 17 height 17
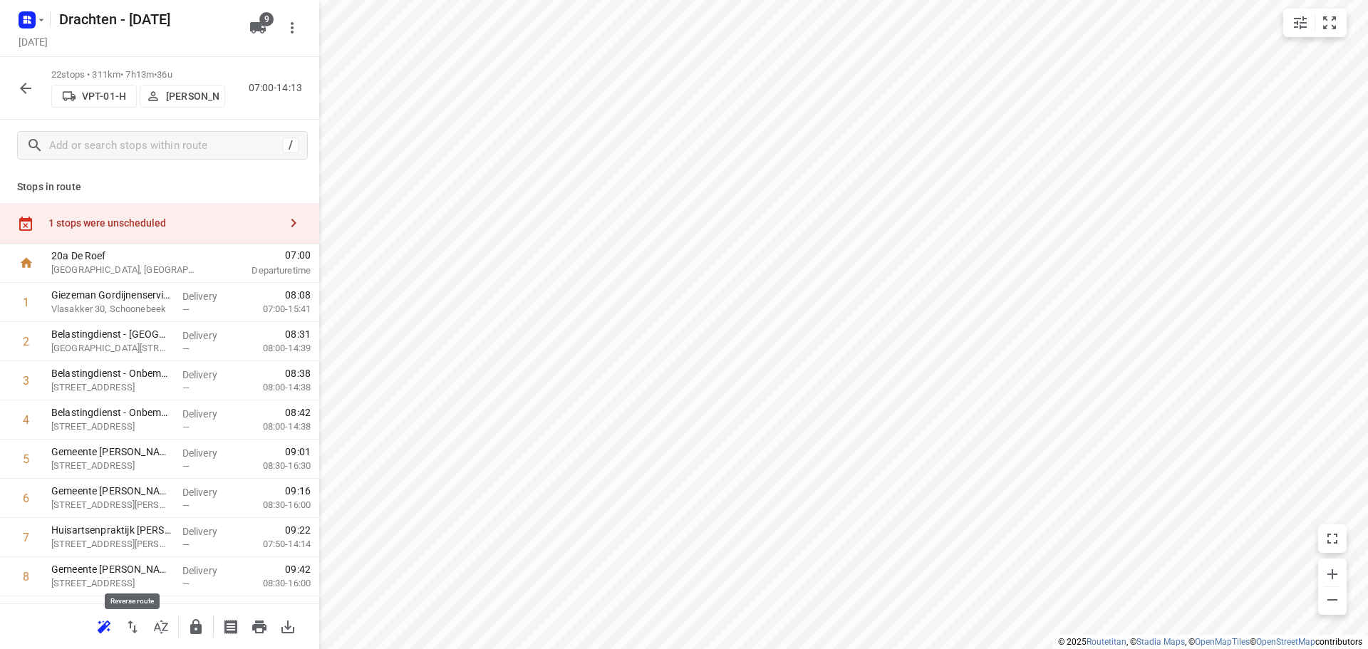
click at [137, 624] on icon "button" at bounding box center [132, 627] width 17 height 17
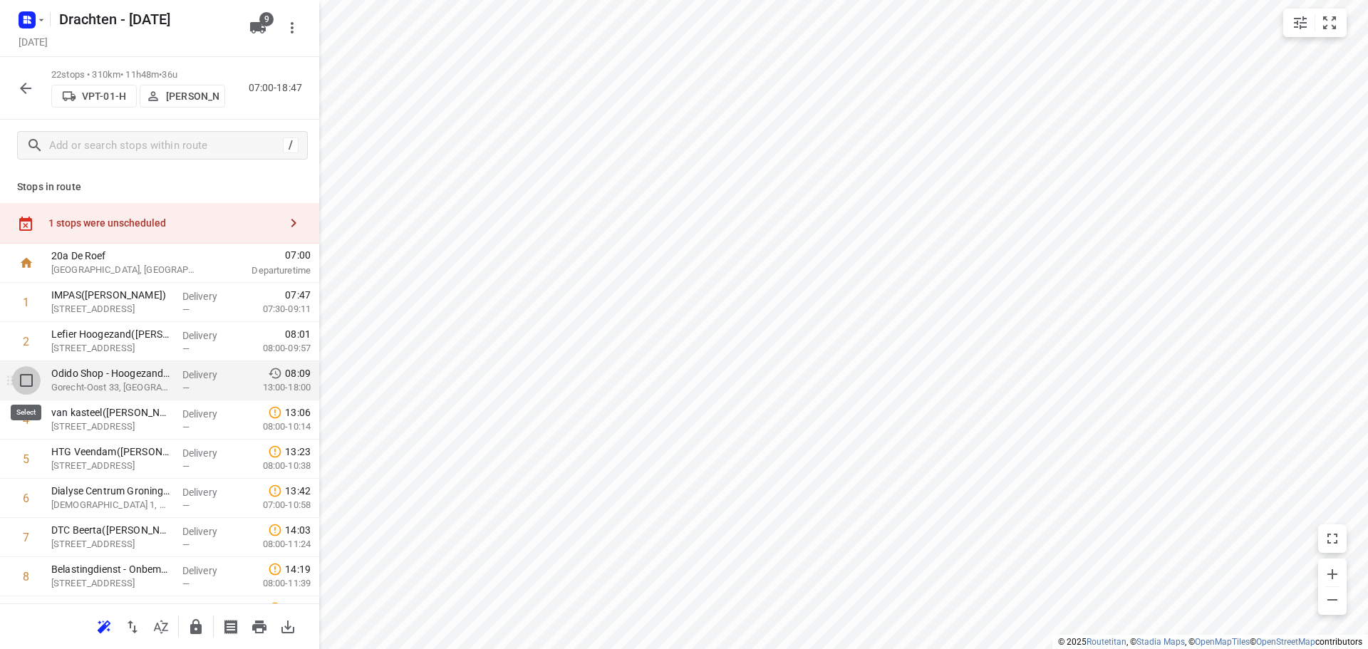
click at [31, 384] on input "checkbox" at bounding box center [26, 380] width 29 height 29
checkbox input "true"
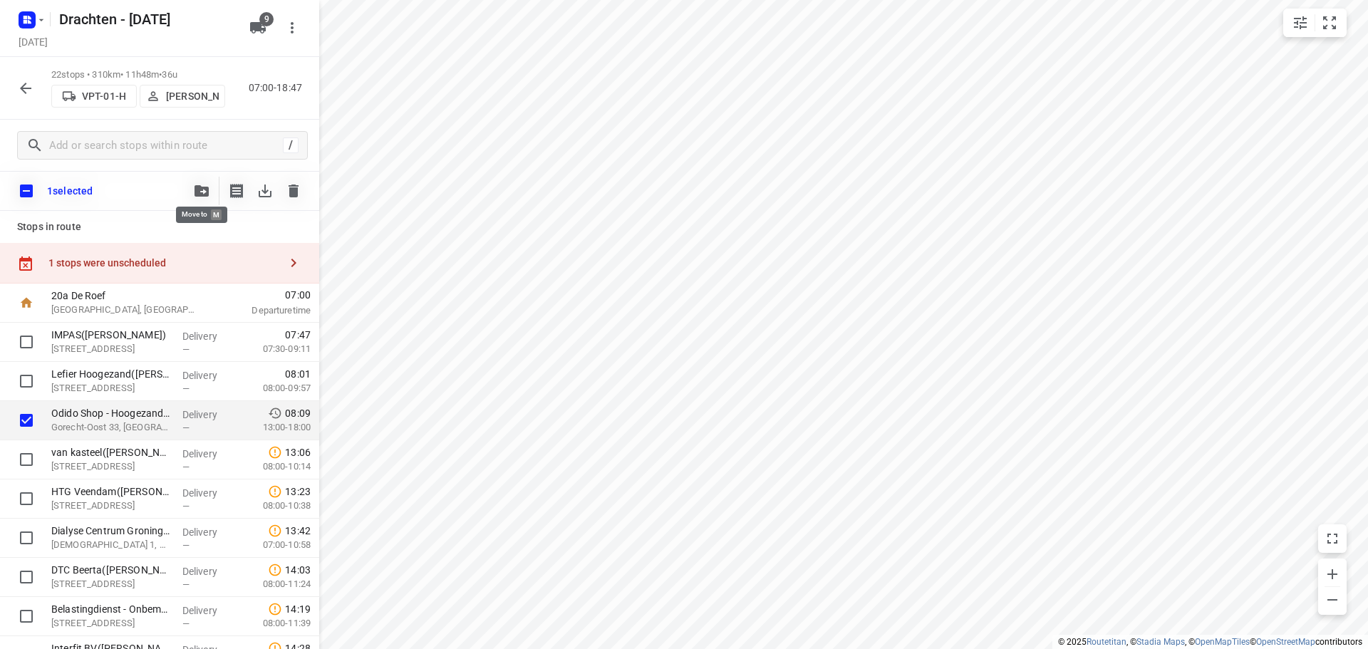
click at [198, 188] on icon "button" at bounding box center [202, 190] width 14 height 11
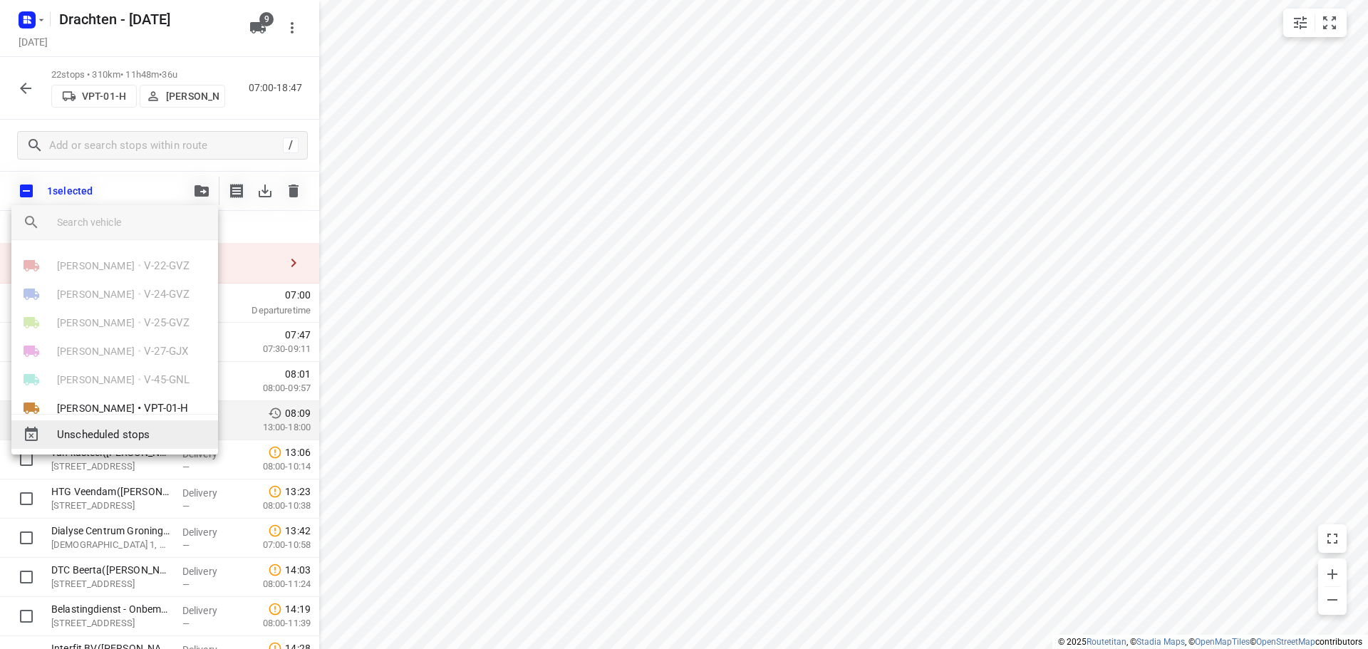
click at [99, 430] on span "Unscheduled stops" at bounding box center [132, 435] width 150 height 16
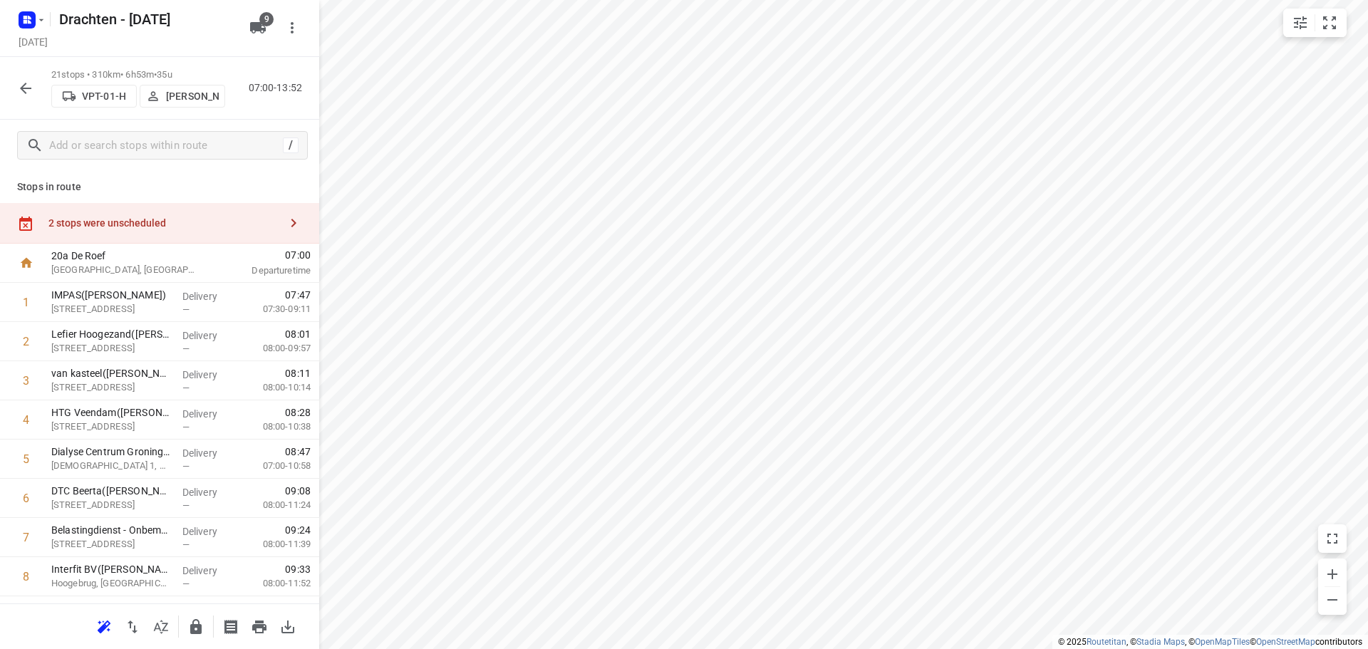
click at [177, 220] on div "2 stops were unscheduled" at bounding box center [163, 222] width 231 height 11
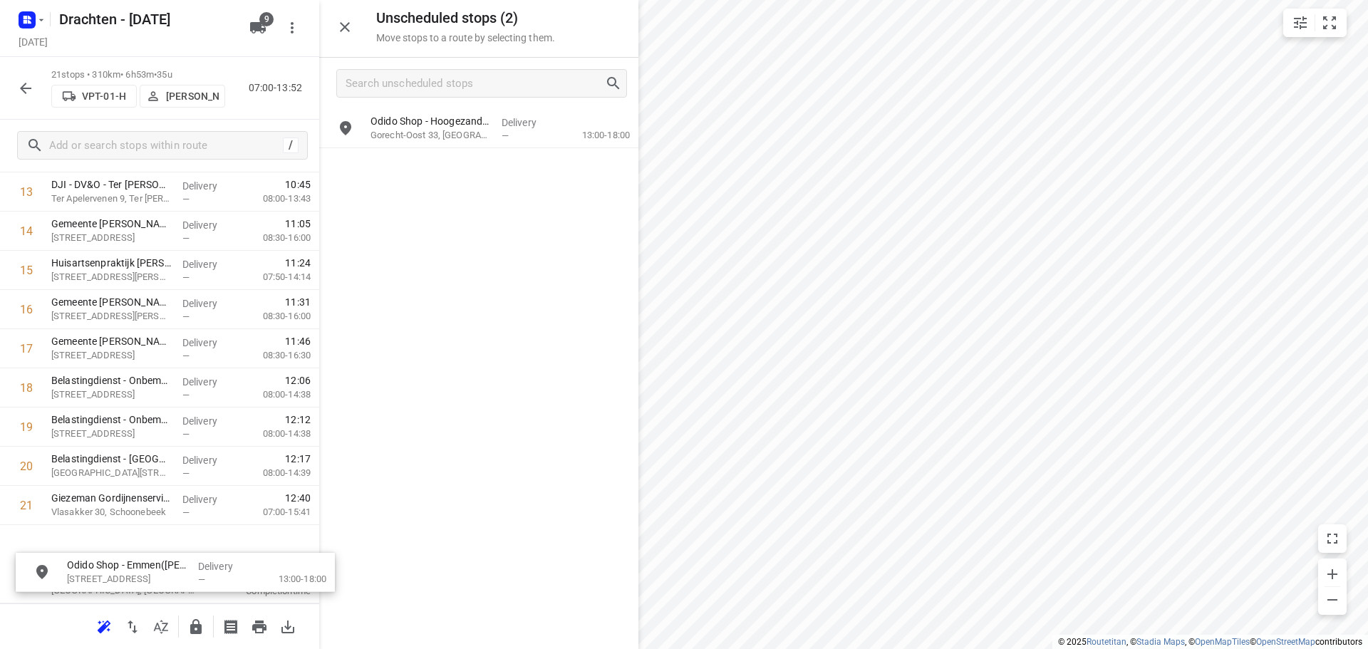
scroll to position [592, 0]
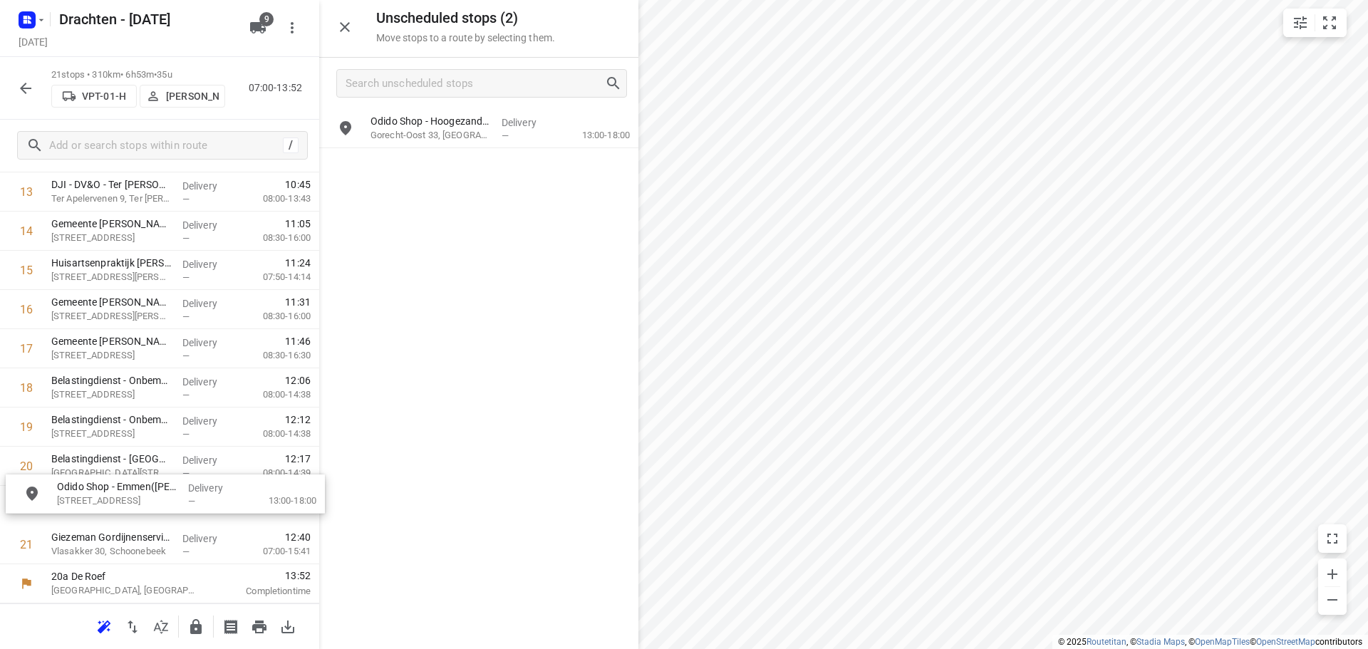
drag, startPoint x: 454, startPoint y: 182, endPoint x: 141, endPoint y: 514, distance: 456.3
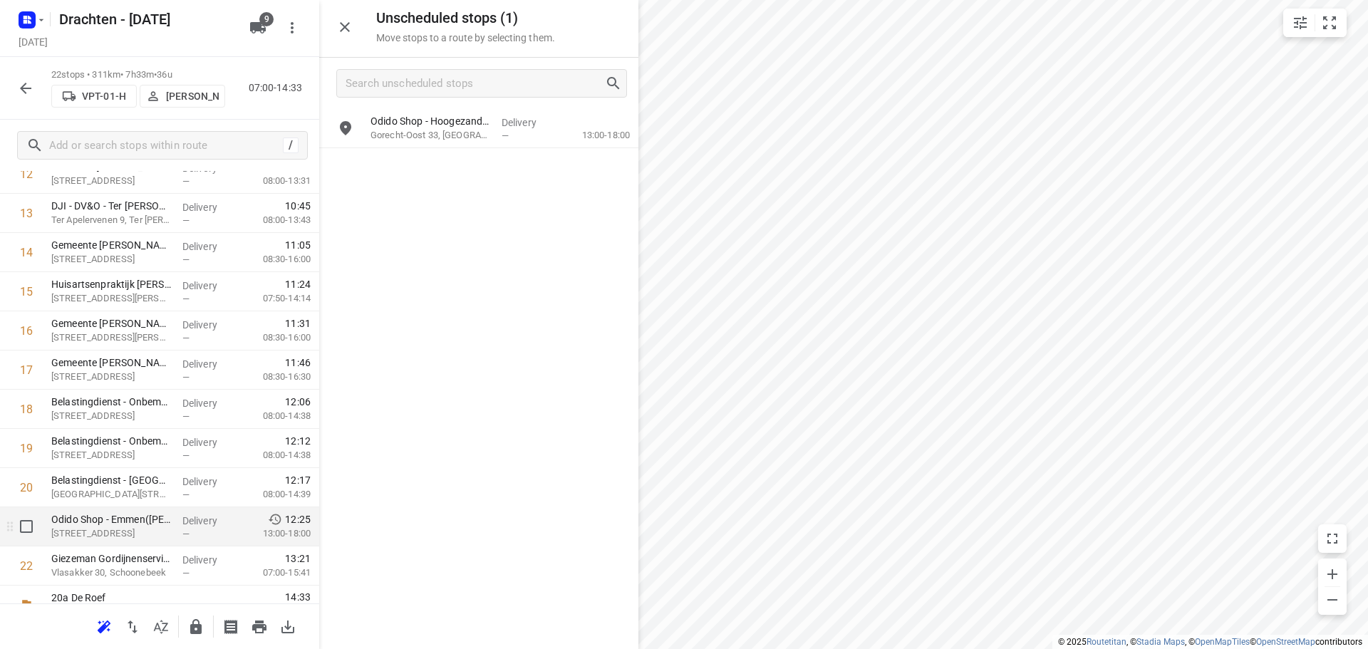
scroll to position [581, 0]
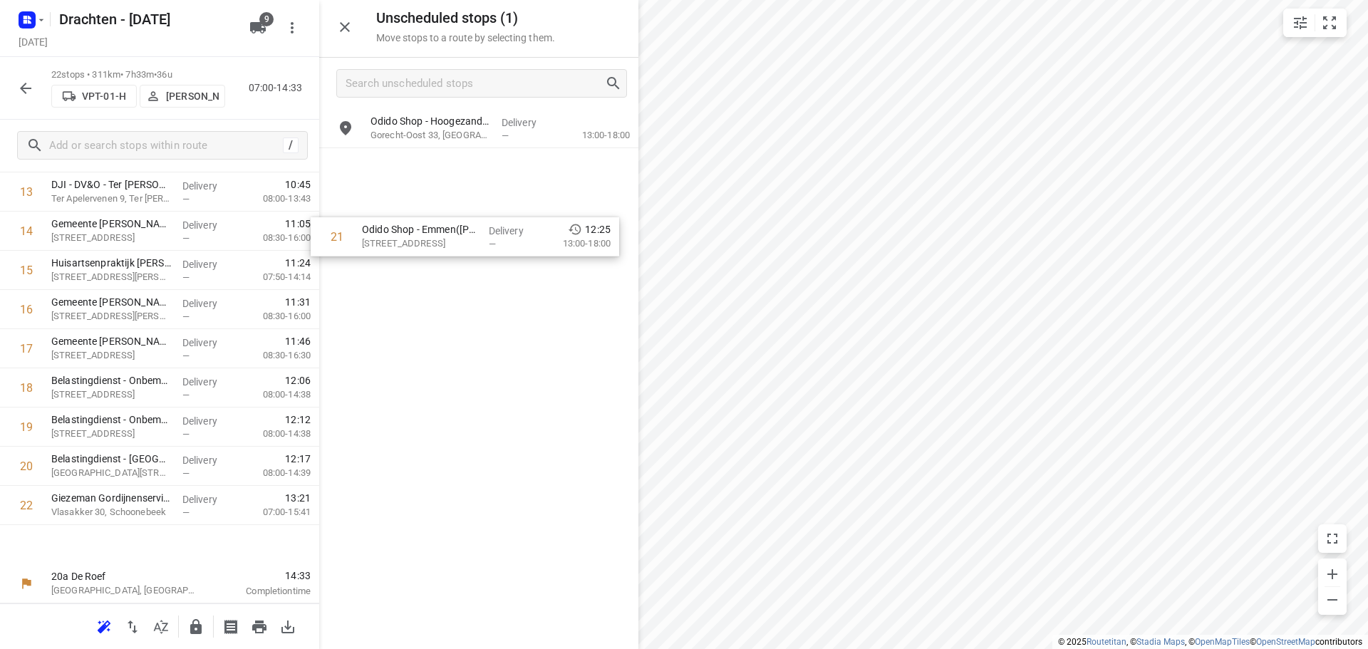
drag, startPoint x: 150, startPoint y: 515, endPoint x: 468, endPoint y: 234, distance: 423.6
click at [319, 234] on div "Unscheduled stops ( 1 ) Move stops to a route by selecting them. Odido Shop - H…" at bounding box center [159, 324] width 319 height 649
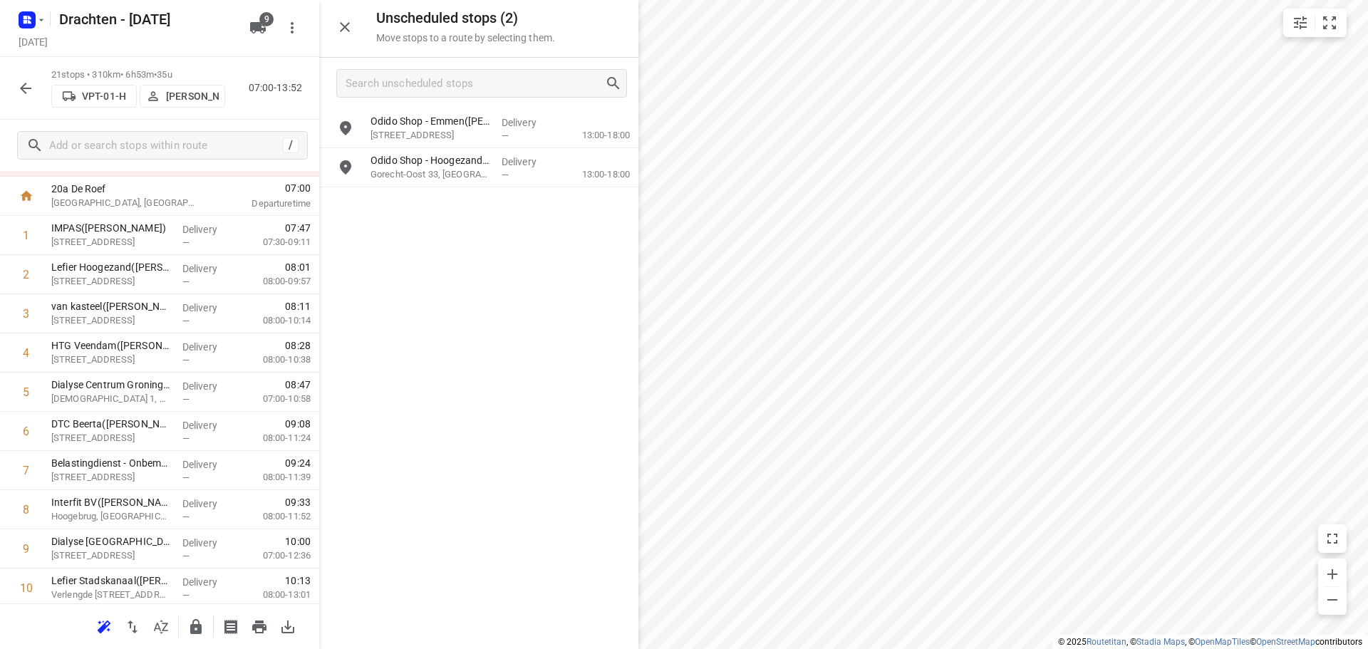
scroll to position [0, 0]
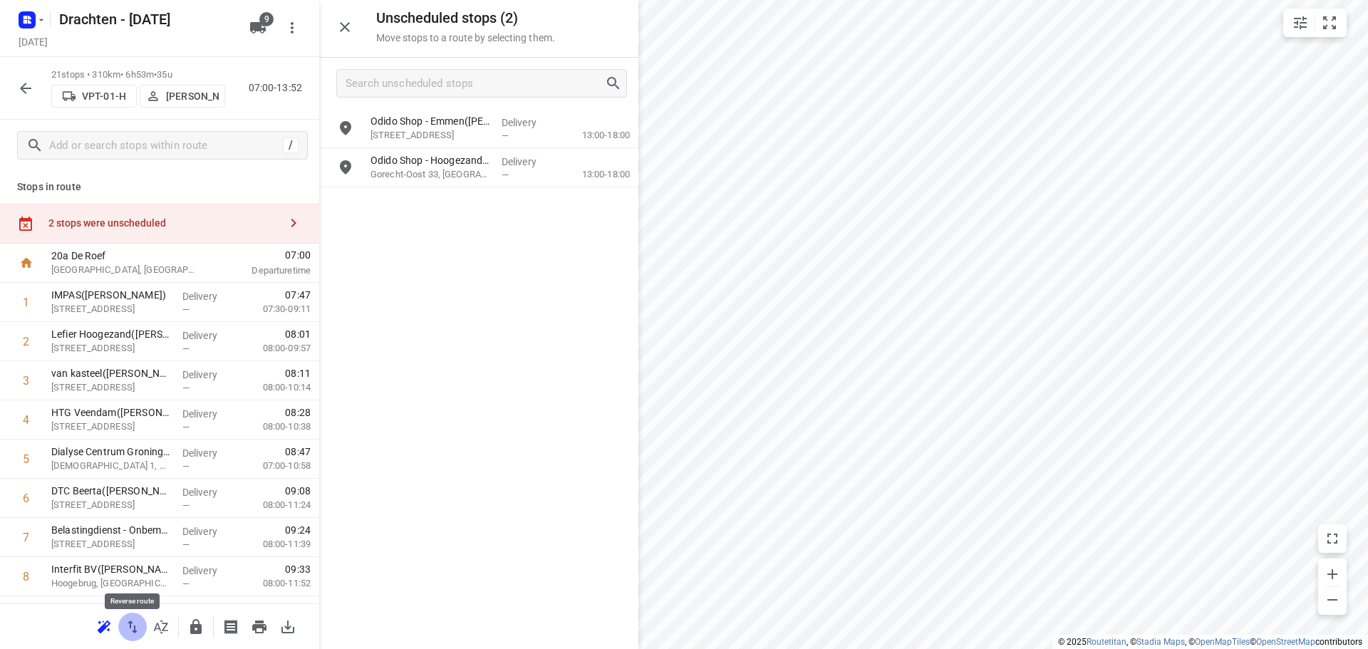
click at [135, 630] on icon "button" at bounding box center [133, 627] width 10 height 13
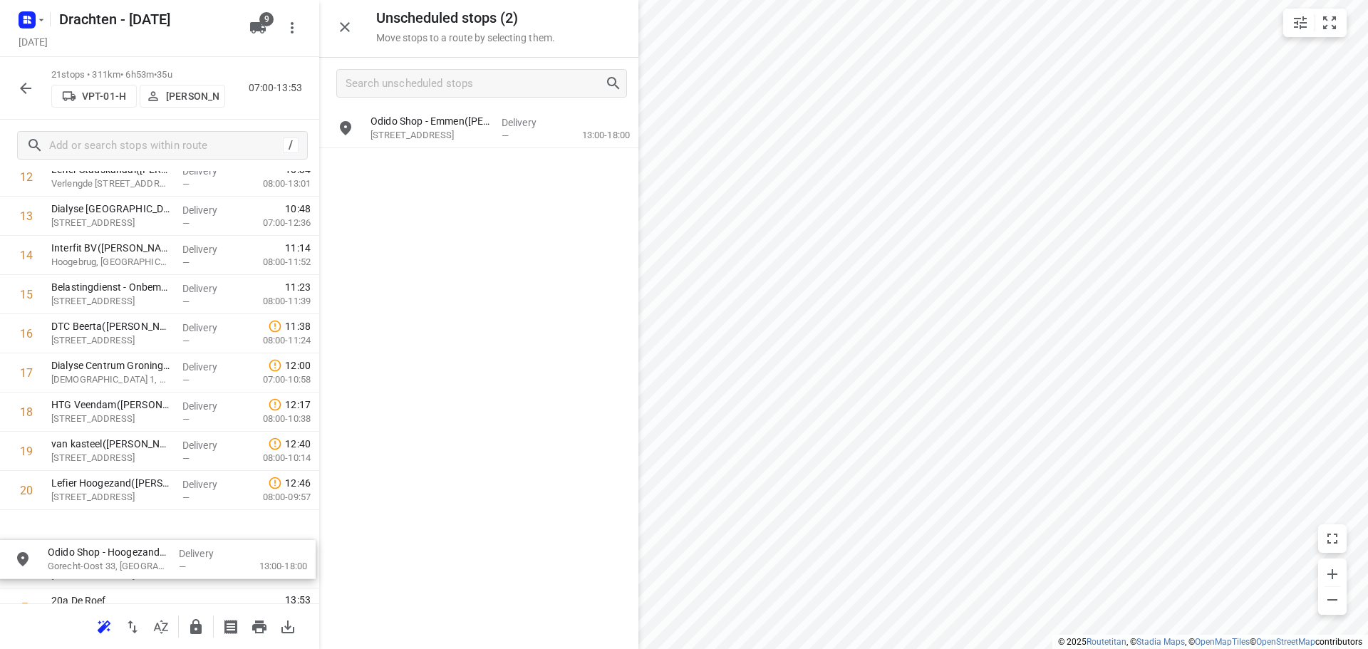
scroll to position [592, 0]
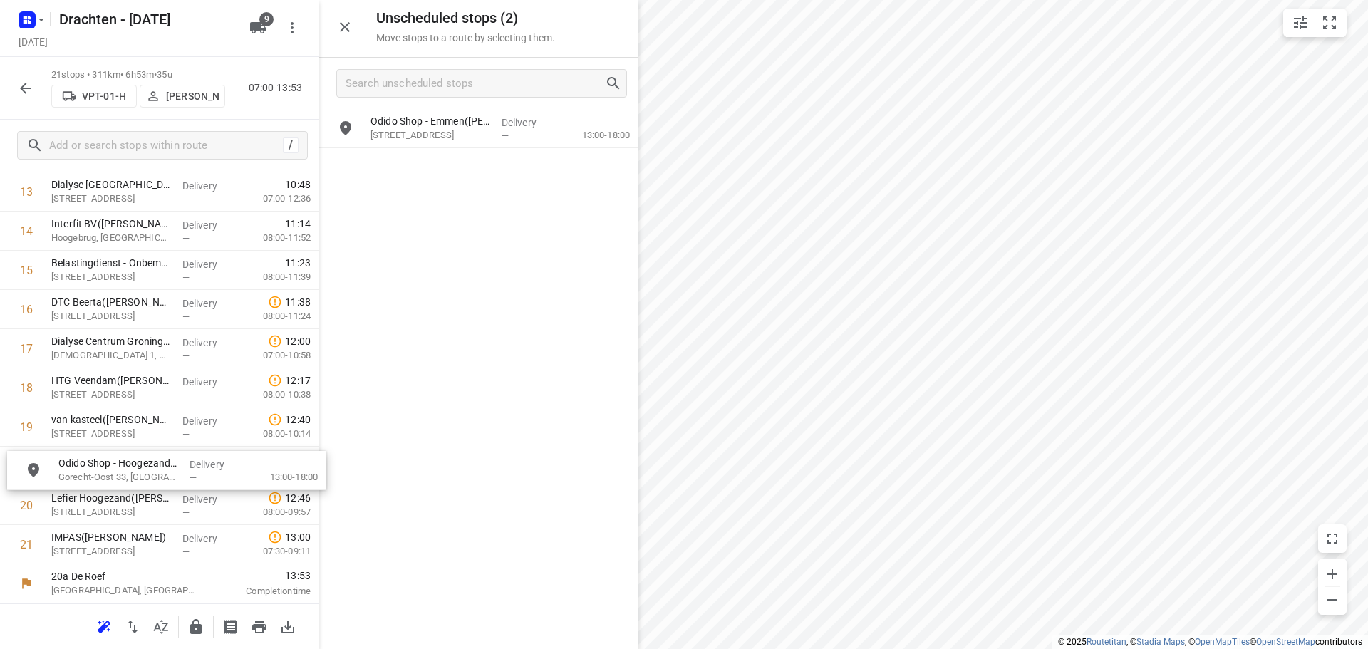
drag, startPoint x: 437, startPoint y: 165, endPoint x: 118, endPoint y: 471, distance: 442.1
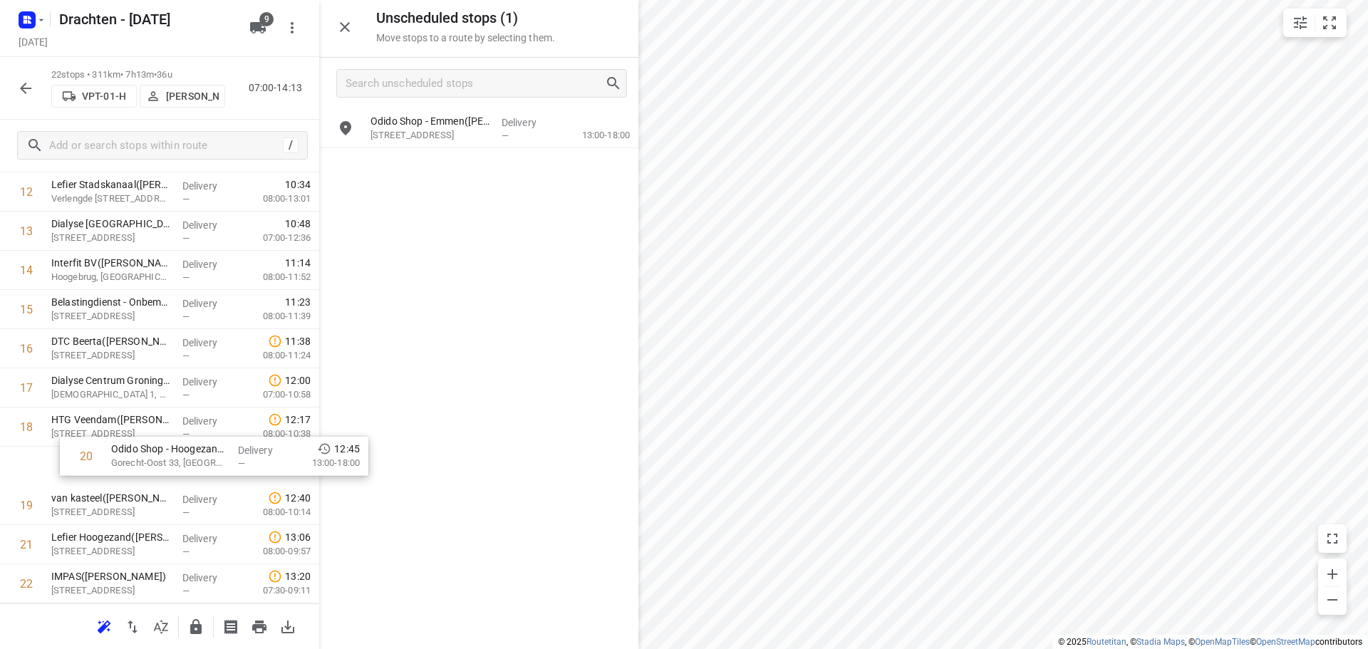
scroll to position [542, 0]
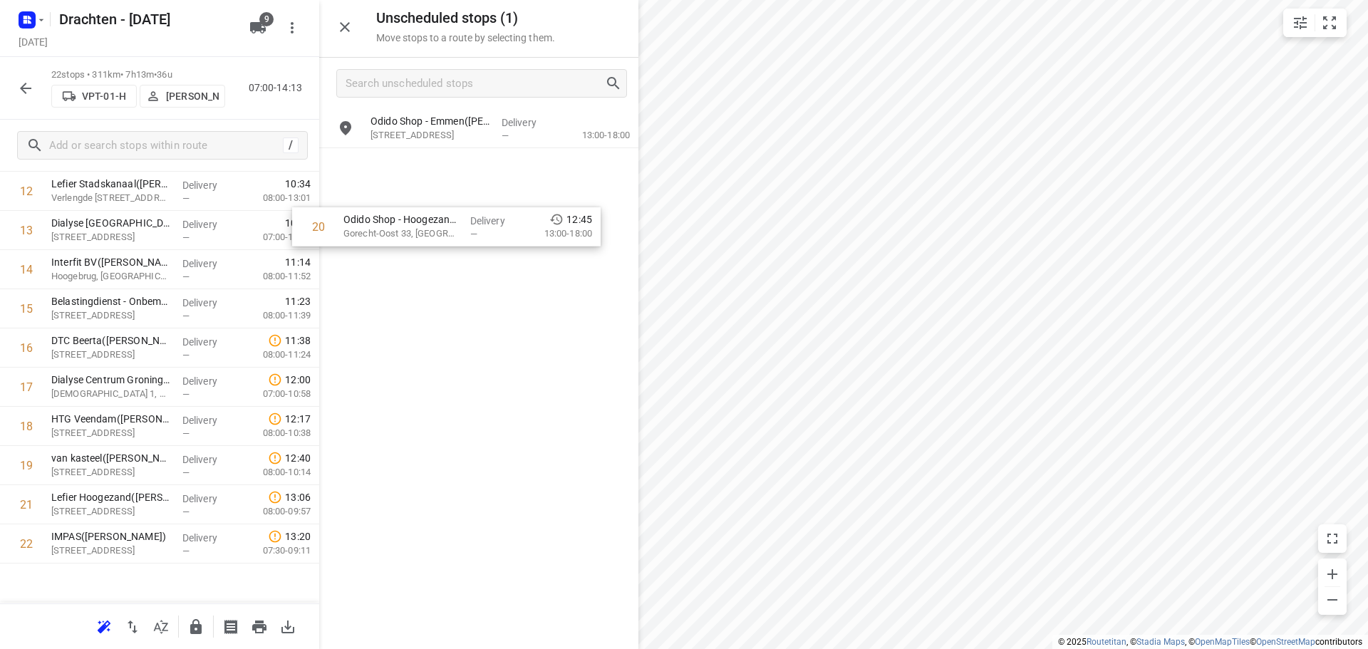
drag, startPoint x: 135, startPoint y: 520, endPoint x: 429, endPoint y: 237, distance: 407.8
click at [319, 237] on div "Unscheduled stops ( 1 ) Move stops to a route by selecting them. Odido Shop - E…" at bounding box center [159, 324] width 319 height 649
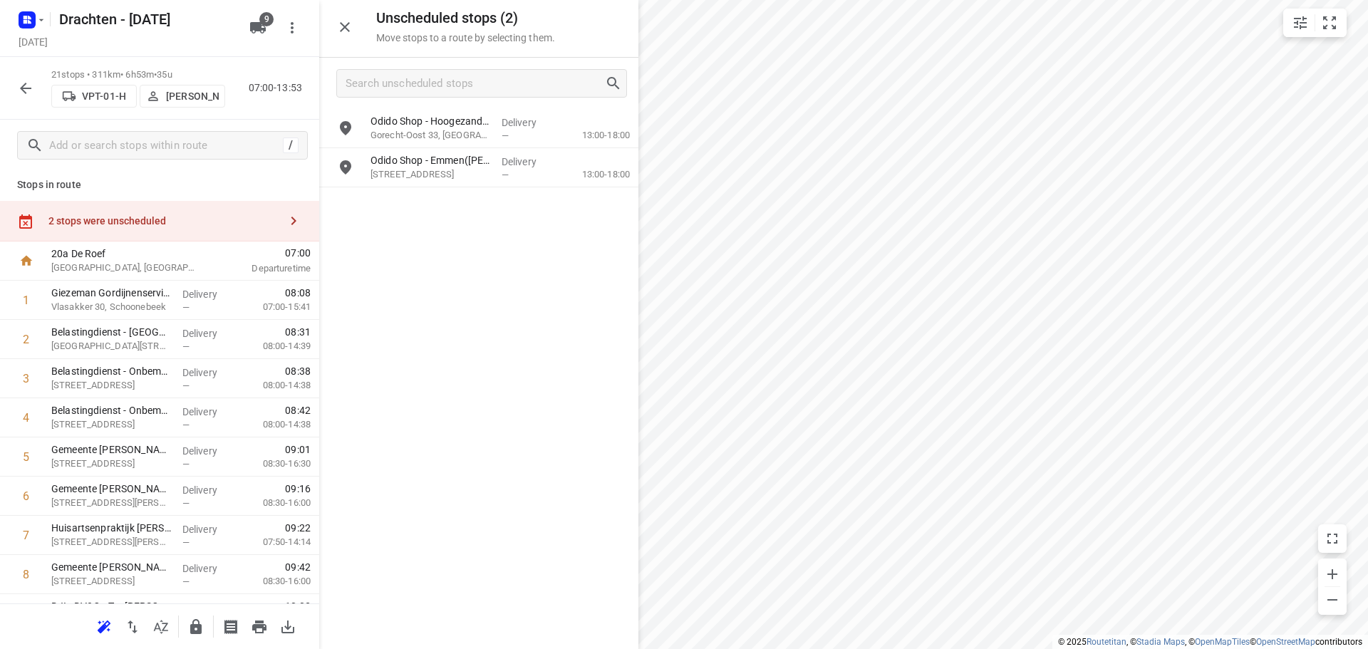
scroll to position [0, 0]
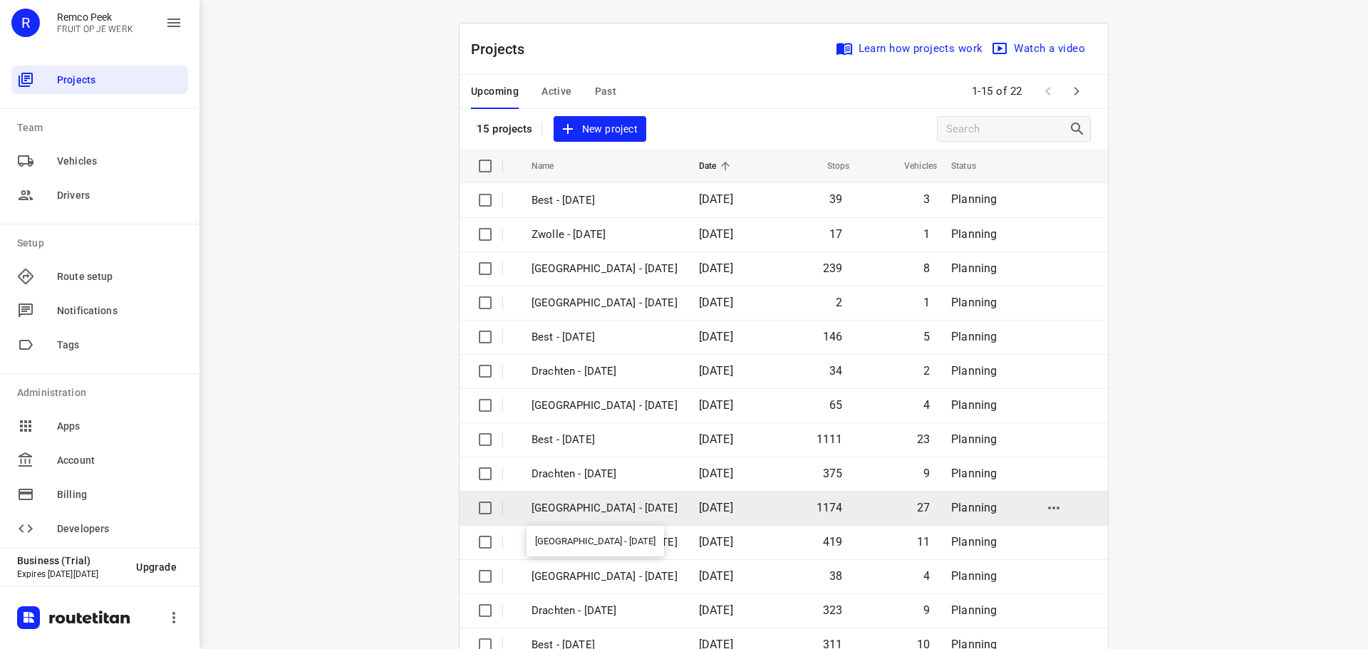
click at [589, 510] on p "[GEOGRAPHIC_DATA] - [DATE]" at bounding box center [605, 508] width 146 height 16
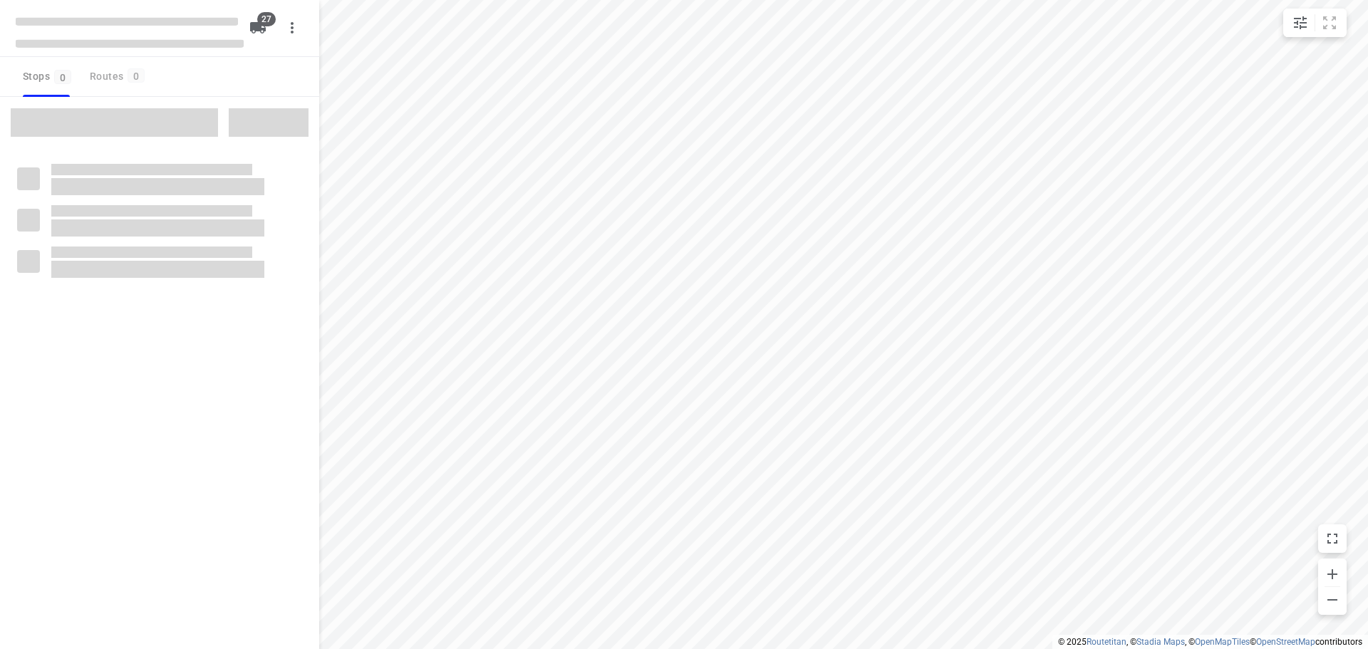
checkbox input "true"
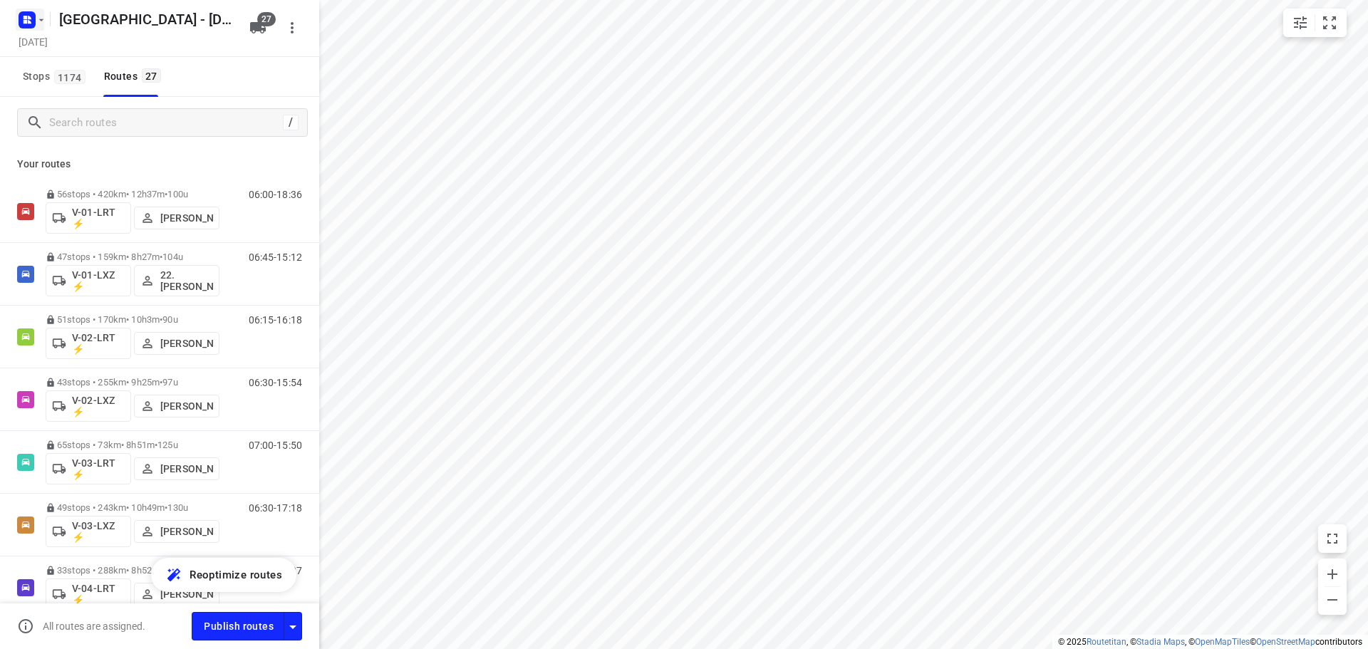
click at [26, 14] on rect "button" at bounding box center [27, 19] width 17 height 17
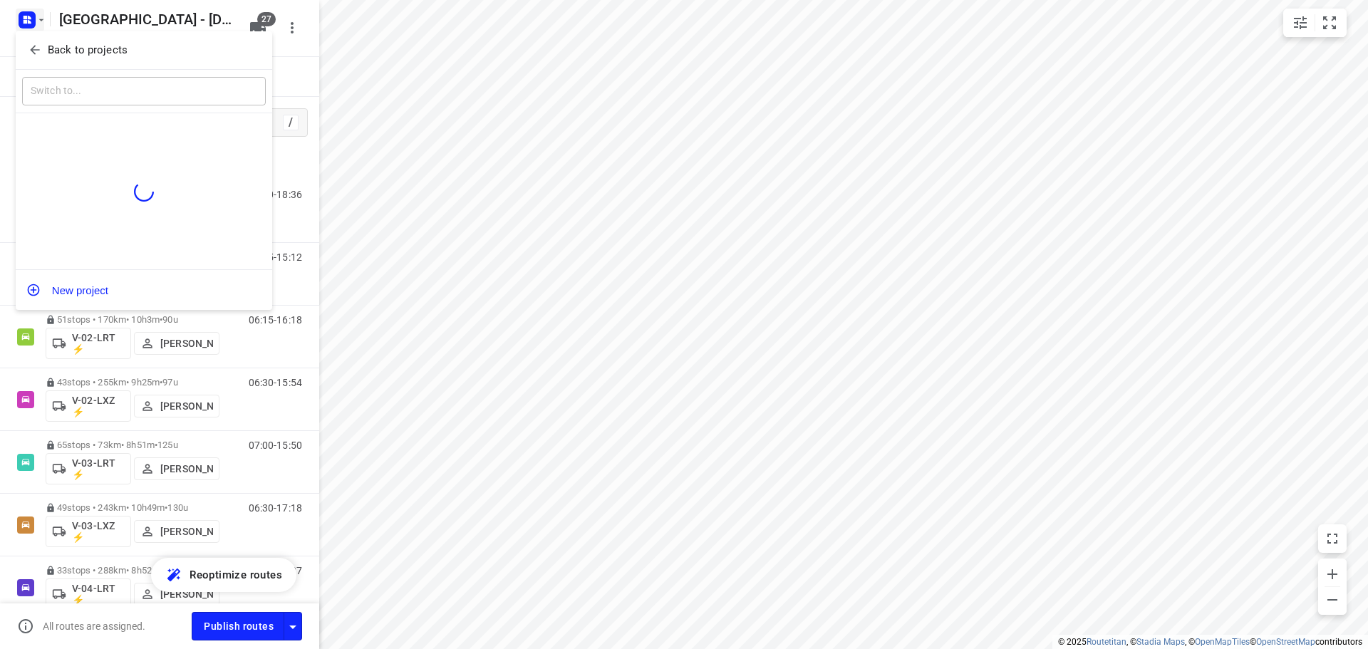
click at [115, 53] on p "Back to projects" at bounding box center [88, 50] width 80 height 16
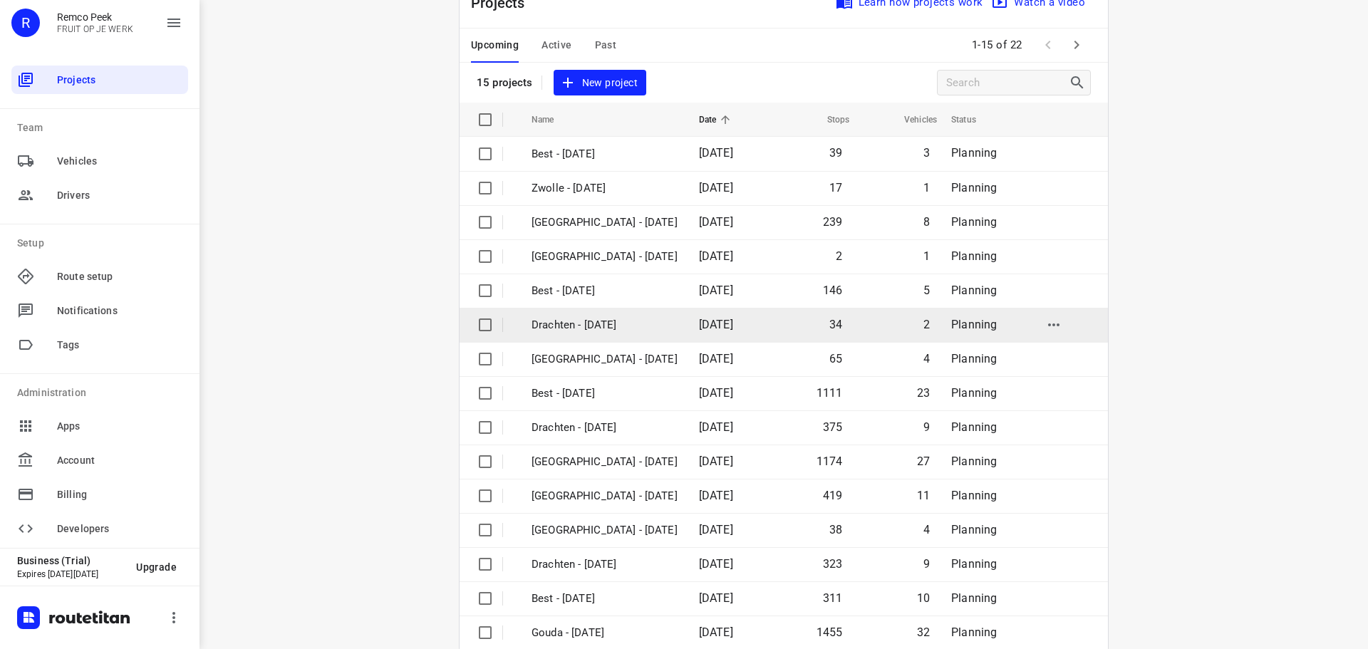
scroll to position [71, 0]
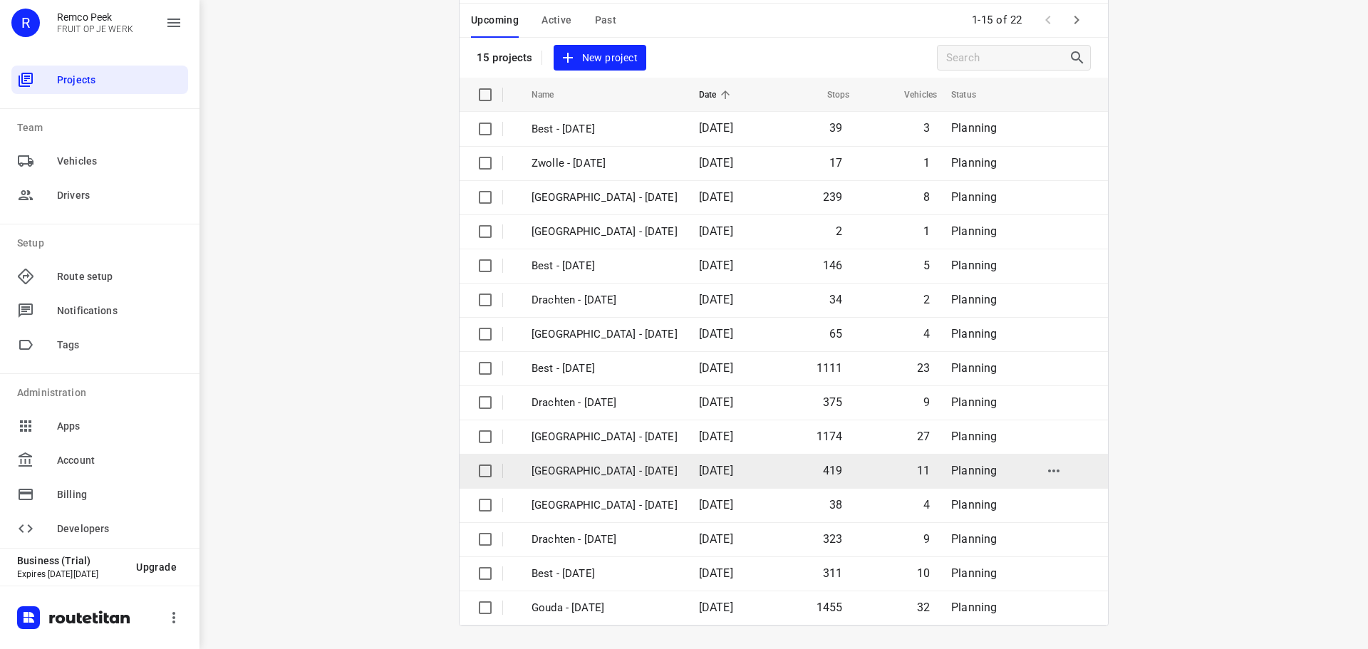
click at [576, 461] on td "Zwolle - Tuesday" at bounding box center [602, 471] width 170 height 34
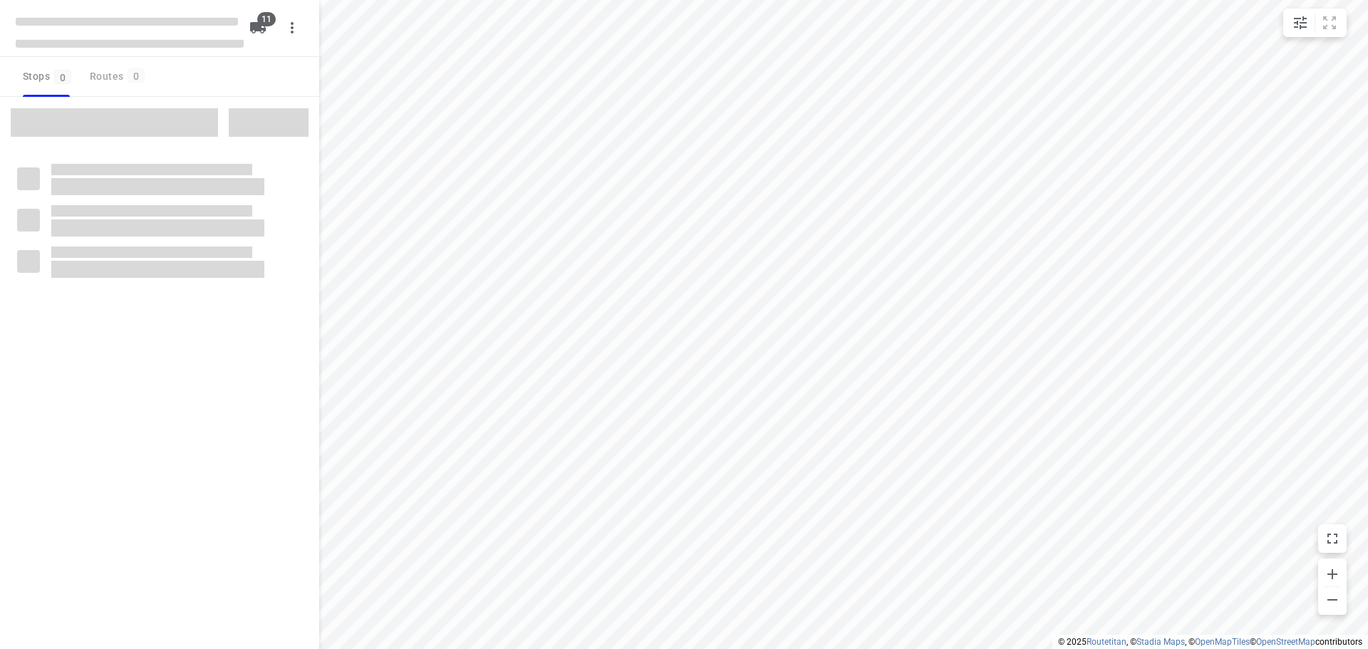
checkbox input "true"
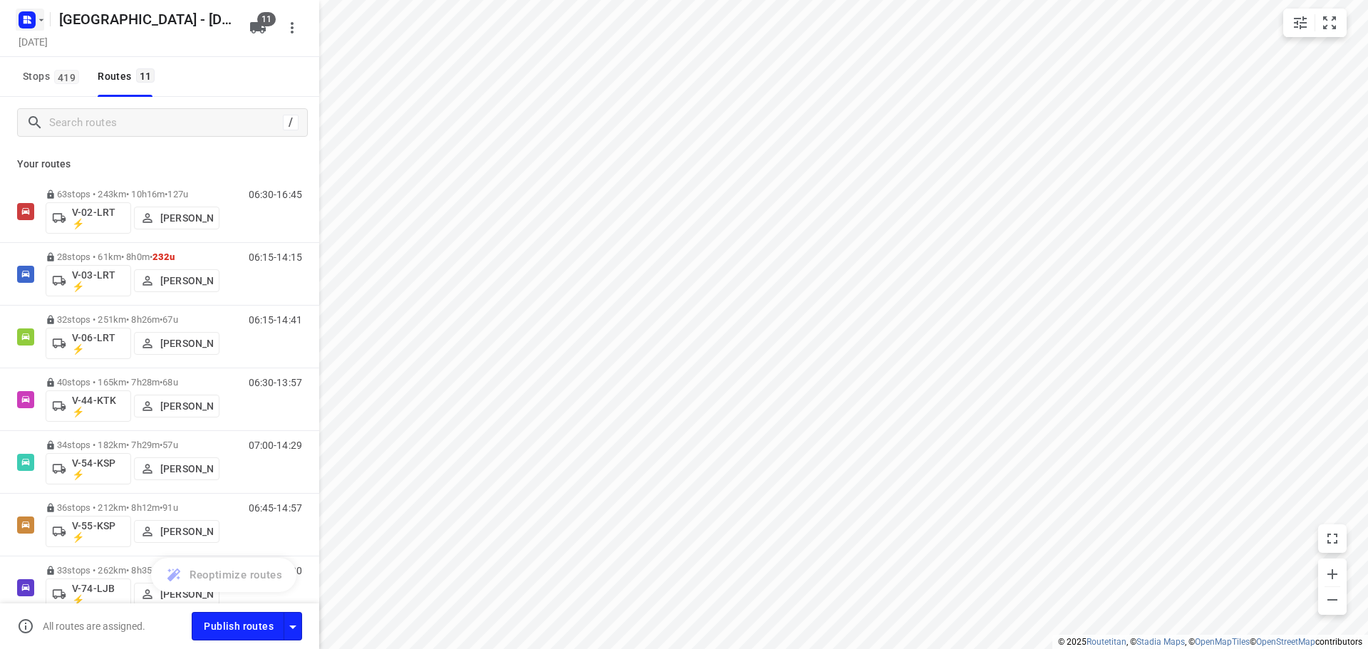
click at [41, 23] on icon "button" at bounding box center [41, 19] width 11 height 11
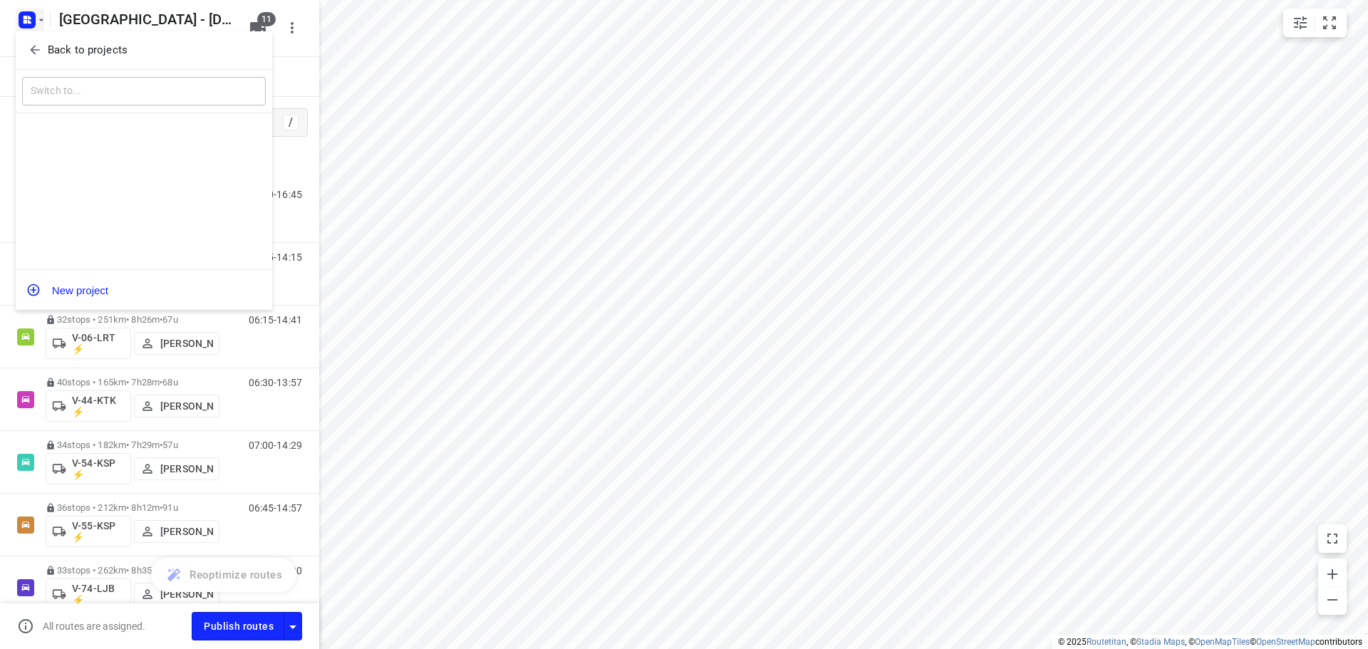
click at [87, 48] on p "Back to projects" at bounding box center [88, 50] width 80 height 16
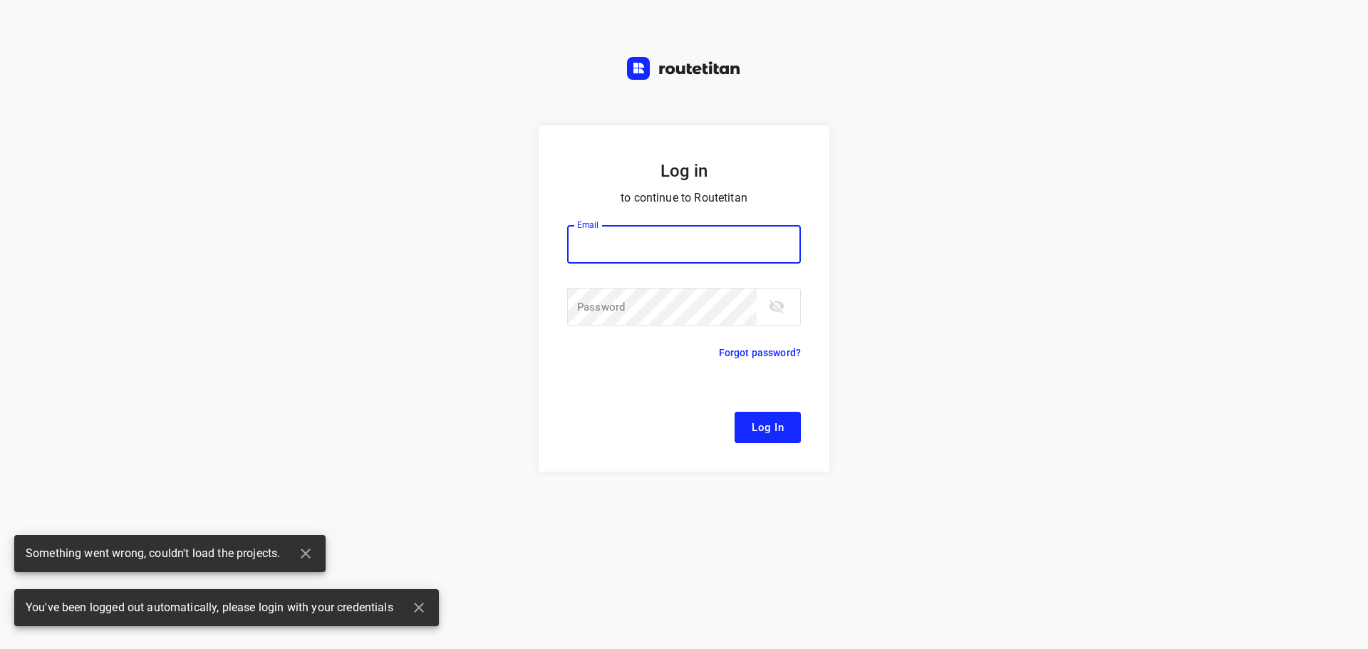
click at [664, 247] on input "email" at bounding box center [684, 244] width 234 height 38
type input "remco@fruitopjewerk.nl"
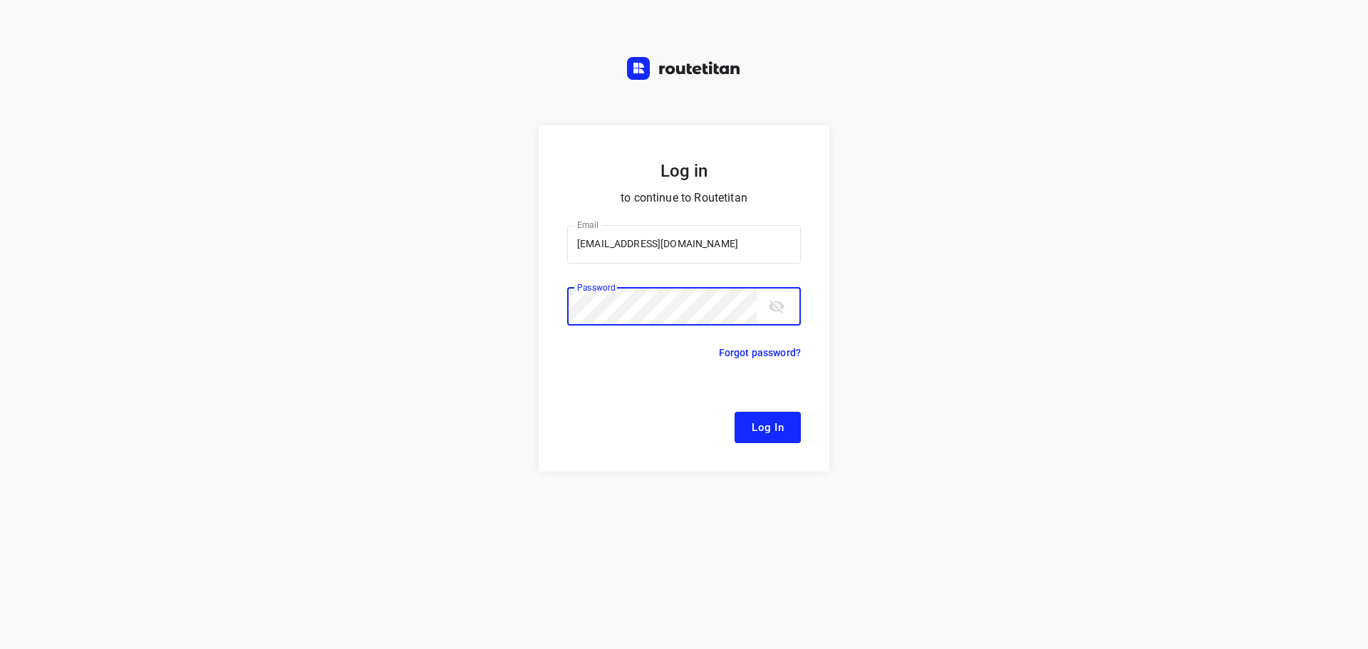
click at [735, 412] on button "Log In" at bounding box center [768, 427] width 66 height 31
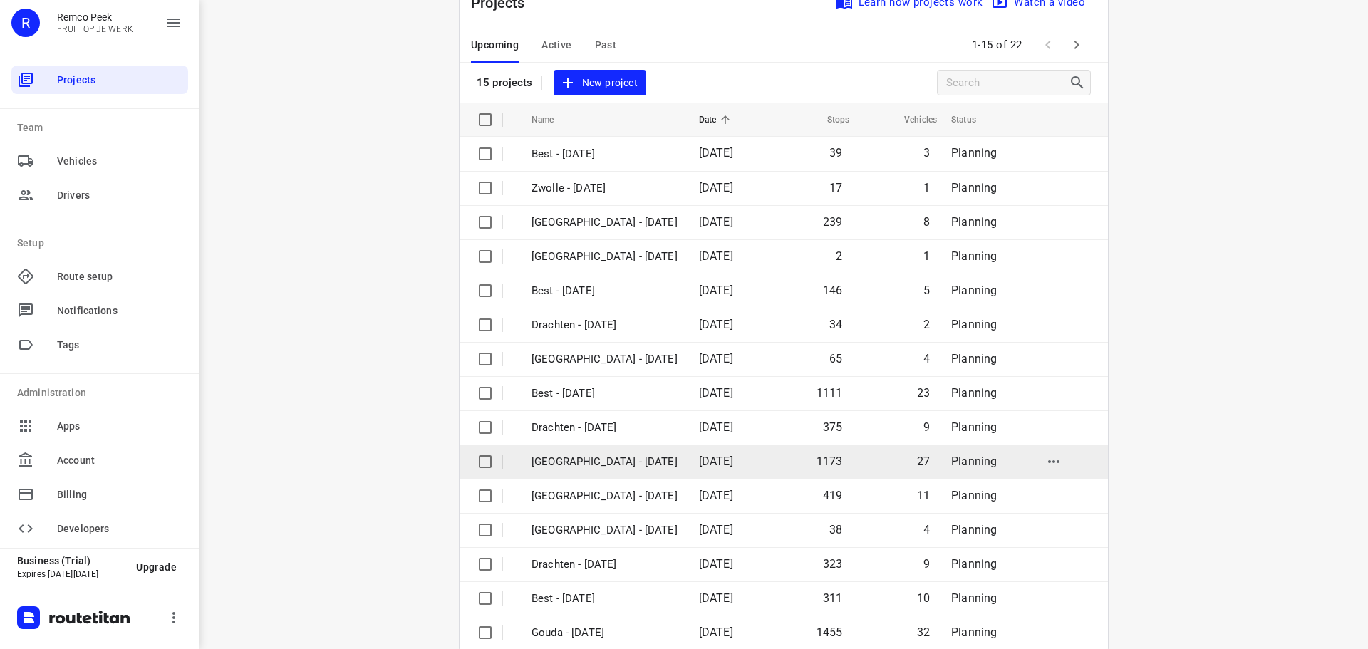
scroll to position [71, 0]
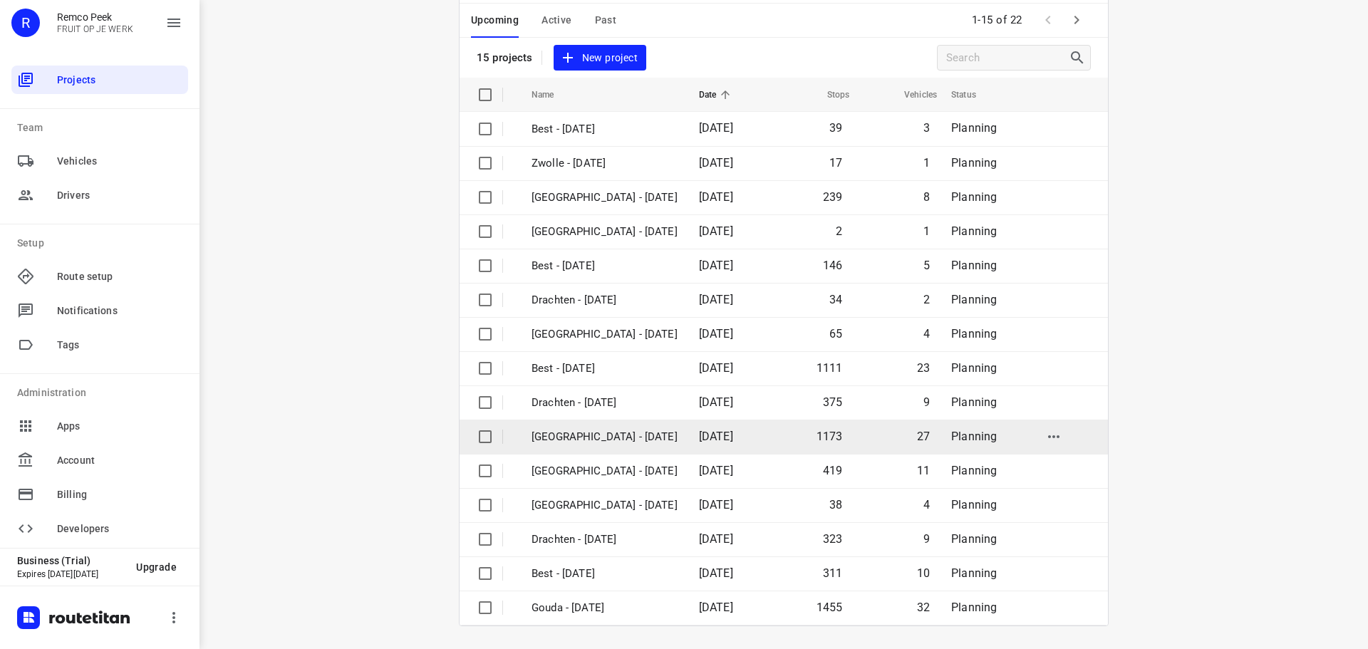
click at [609, 439] on p "Zwolle - Wednesday" at bounding box center [605, 437] width 146 height 16
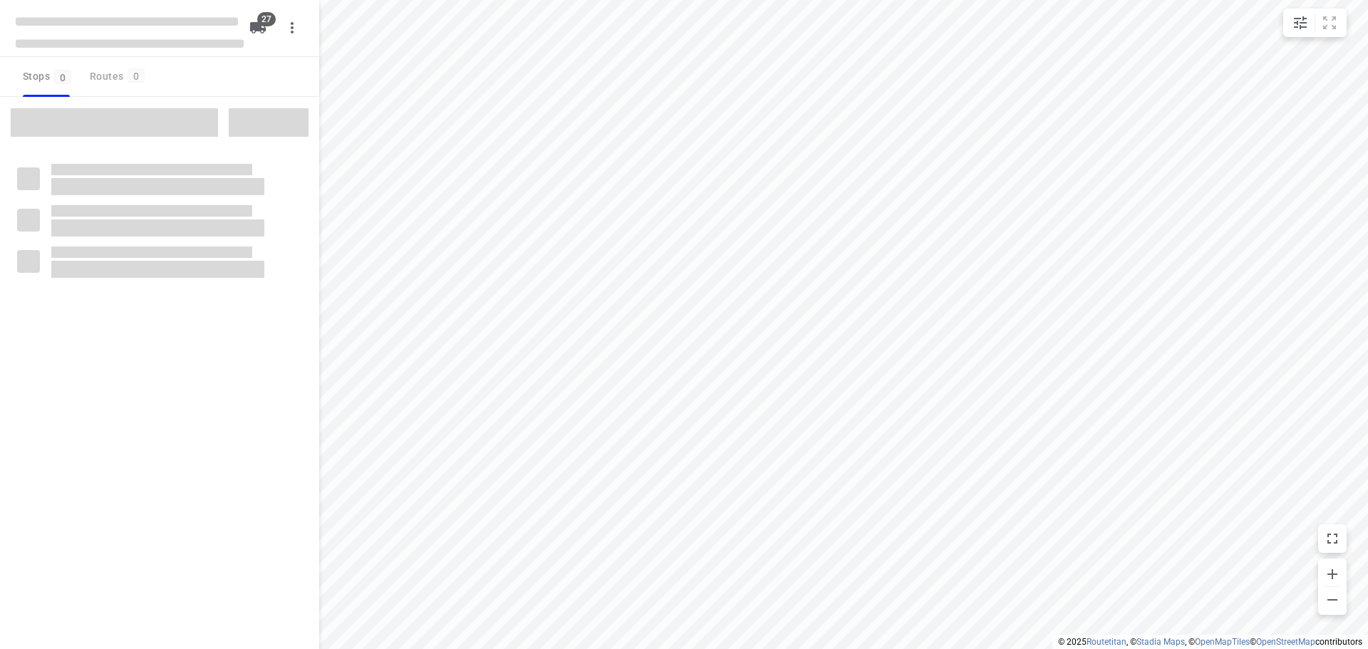
checkbox input "true"
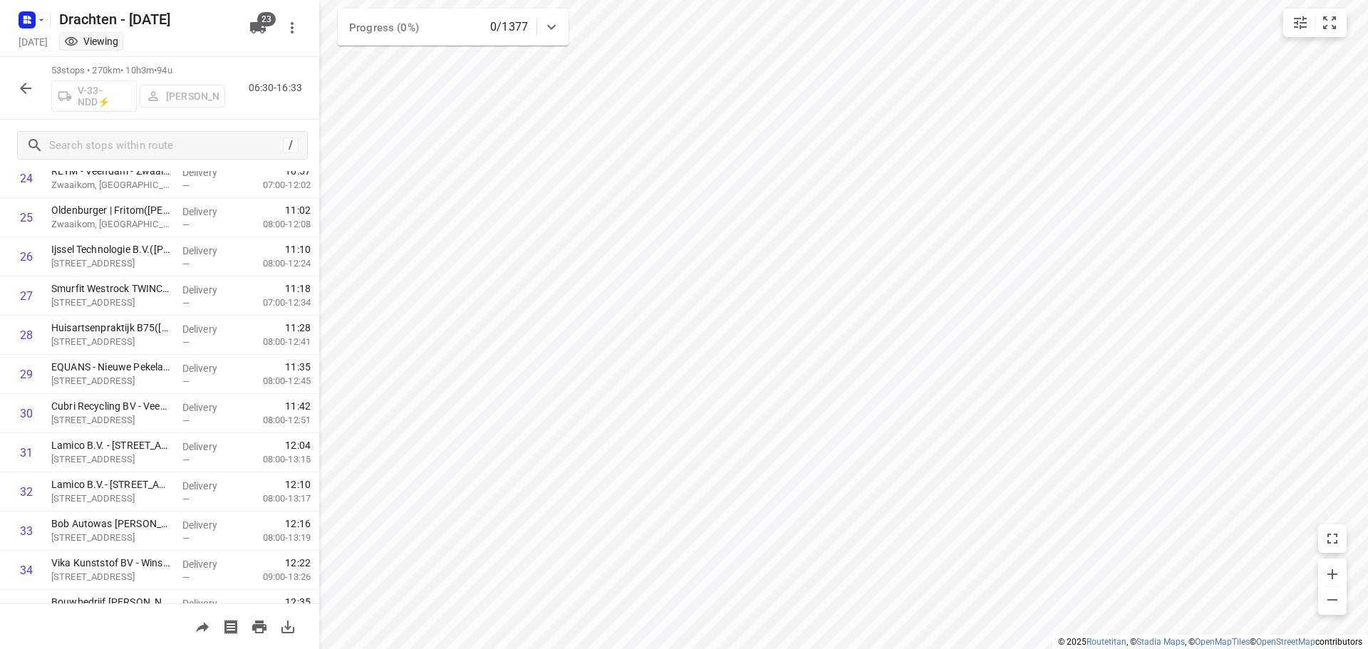
scroll to position [998, 0]
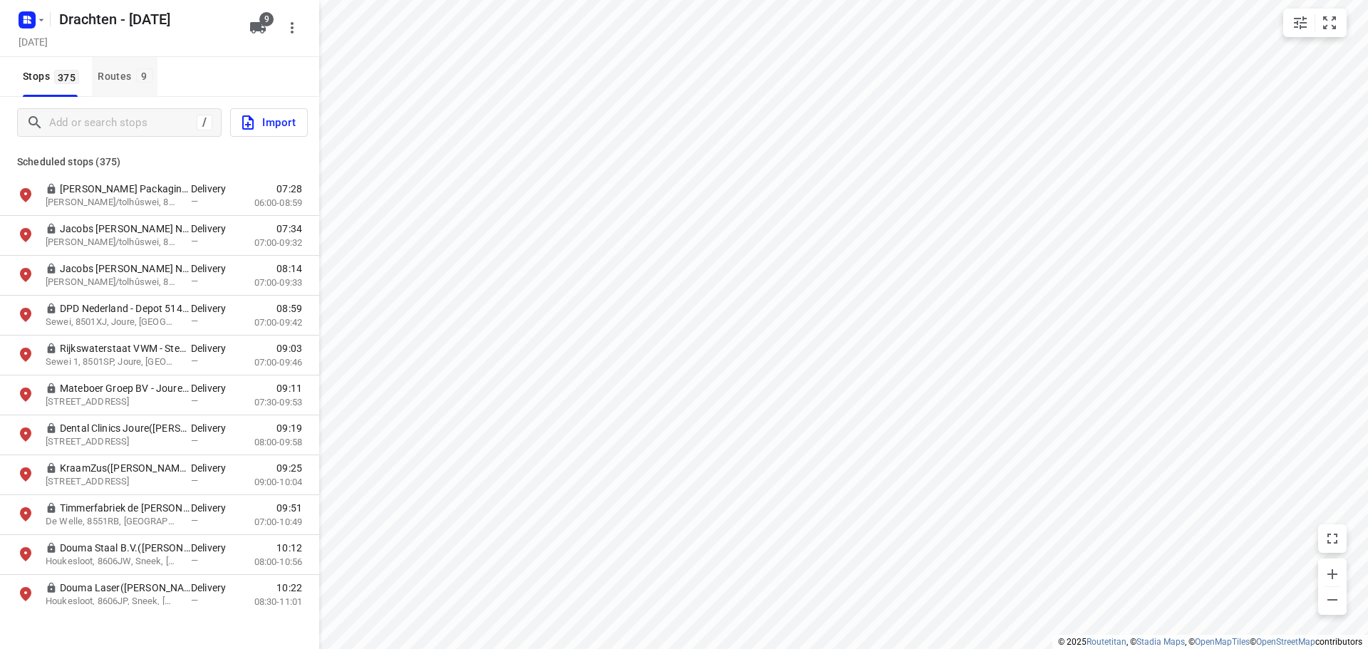
drag, startPoint x: 0, startPoint y: 0, endPoint x: 105, endPoint y: 81, distance: 133.1
click at [105, 81] on div "Routes 9" at bounding box center [127, 77] width 59 height 18
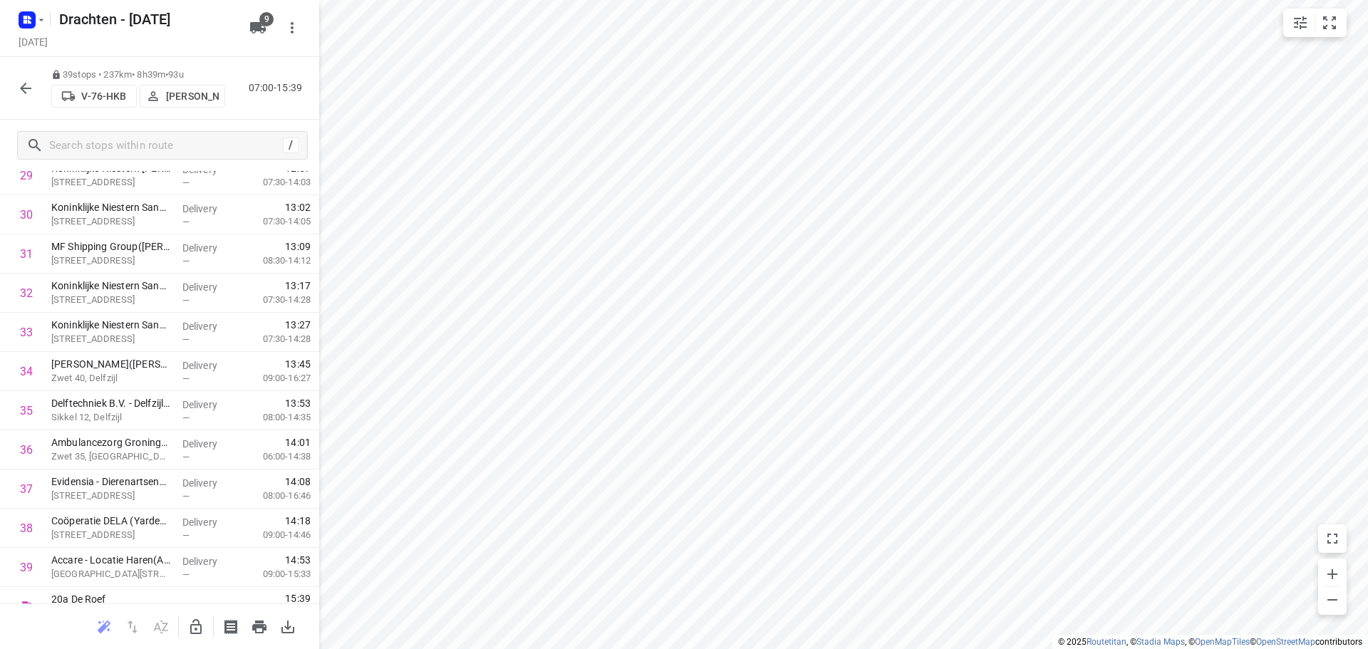
scroll to position [1207, 0]
